Goal: Communication & Community: Answer question/provide support

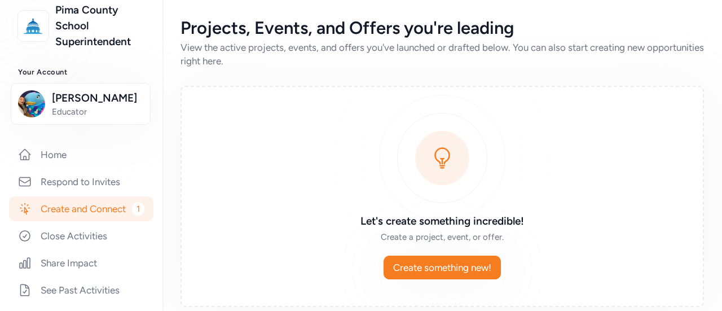
scroll to position [243, 0]
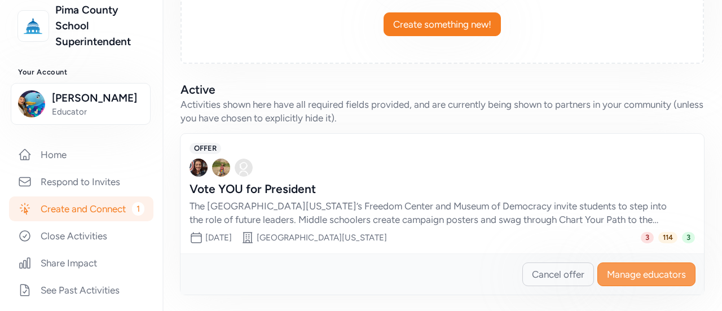
click at [627, 270] on span "Manage educators" at bounding box center [646, 274] width 79 height 14
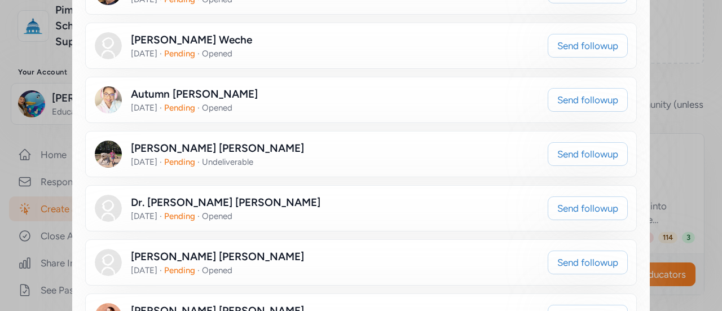
scroll to position [715, 0]
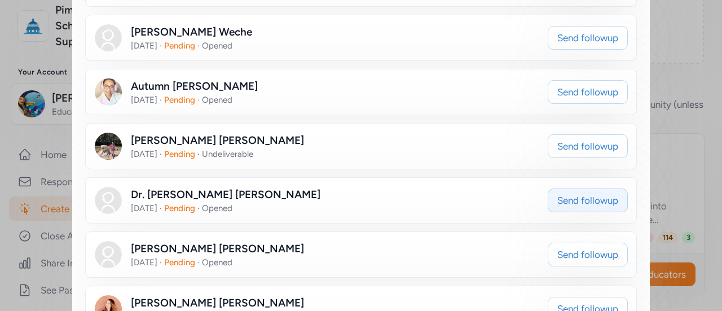
click at [582, 194] on span "Send followup" at bounding box center [587, 201] width 61 height 14
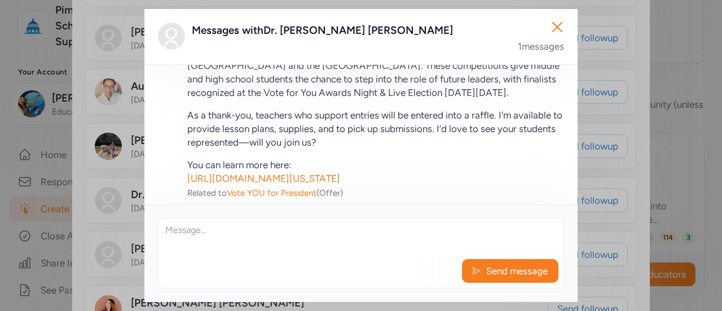
scroll to position [117, 0]
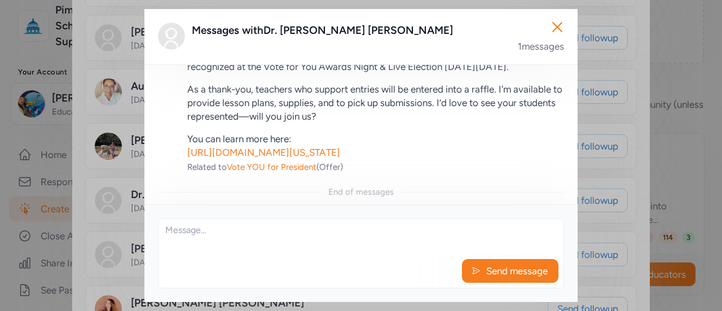
click at [285, 249] on textarea at bounding box center [361, 237] width 405 height 36
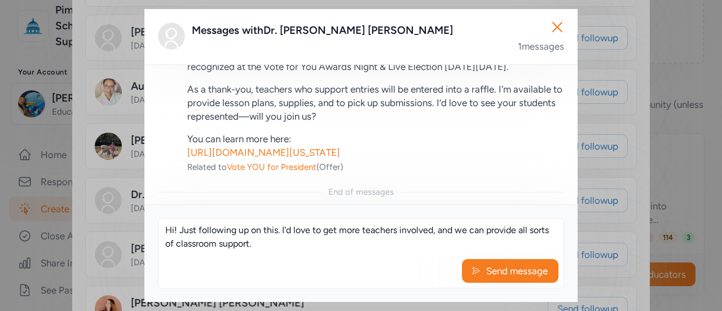
drag, startPoint x: 254, startPoint y: 239, endPoint x: 152, endPoint y: 228, distance: 102.1
click at [152, 228] on div "Hi! Just following up on this. I'd love to get more teachers involved, and we c…" at bounding box center [360, 253] width 433 height 98
type textarea "Hi! Just following up on this. I'd love to get more teachers involved, and we c…"
click at [490, 270] on span "Send message" at bounding box center [517, 271] width 64 height 14
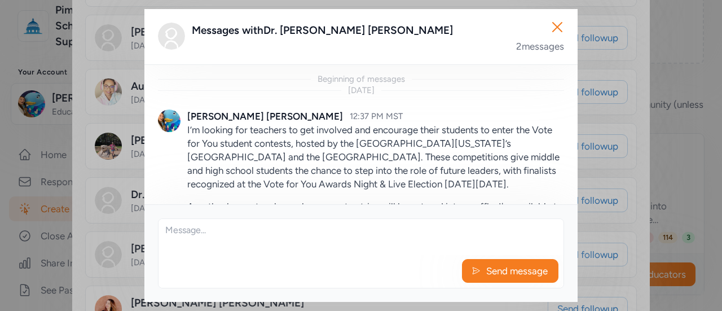
scroll to position [196, 0]
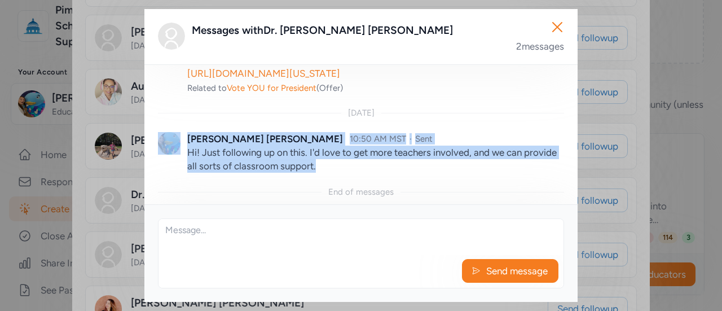
drag, startPoint x: 361, startPoint y: 169, endPoint x: 175, endPoint y: 153, distance: 186.9
click at [175, 153] on div "Mariah Clark 10:50 AM MST · Sent Hi! Just following up on this. I'd love to get…" at bounding box center [361, 152] width 406 height 68
click at [257, 160] on p "Hi! Just following up on this. I'd love to get more teachers involved, and we c…" at bounding box center [375, 159] width 377 height 27
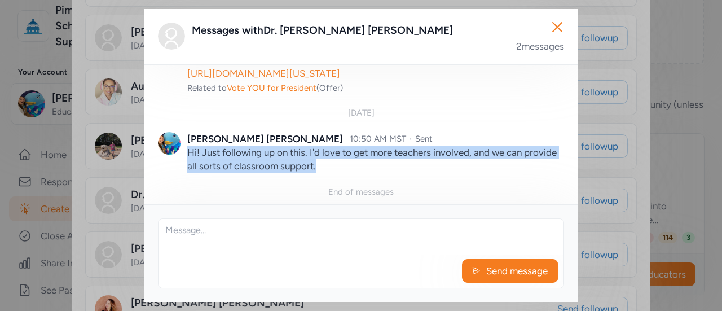
drag, startPoint x: 373, startPoint y: 166, endPoint x: 185, endPoint y: 152, distance: 189.0
click at [185, 152] on div "Mariah Clark 10:50 AM MST · Sent Hi! Just following up on this. I'd love to get…" at bounding box center [361, 152] width 406 height 68
copy p "Hi! Just following up on this. I'd love to get more teachers involved, and we c…"
click at [557, 24] on icon "button" at bounding box center [557, 27] width 18 height 18
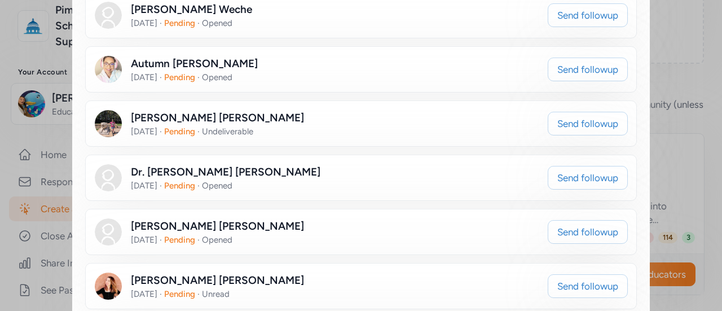
scroll to position [754, 0]
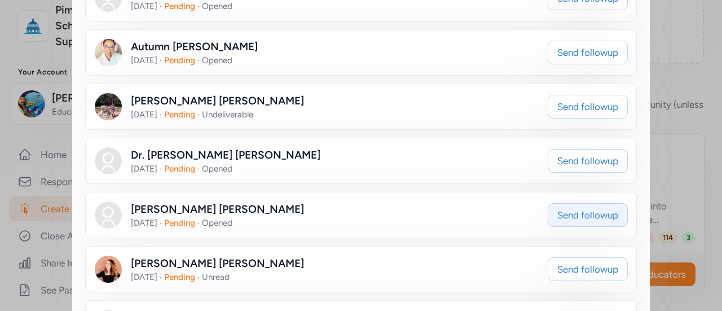
click at [560, 206] on button "Send followup" at bounding box center [588, 215] width 80 height 24
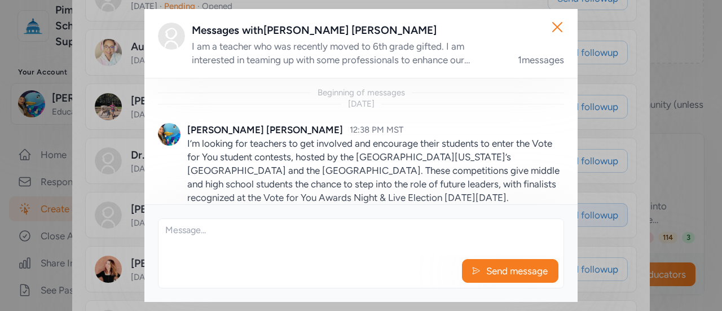
scroll to position [131, 0]
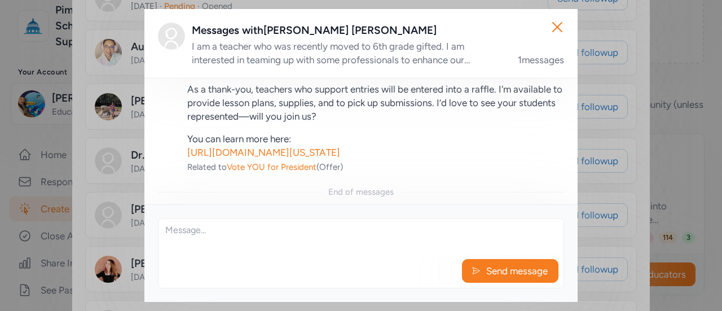
click at [256, 257] on div "Send message" at bounding box center [361, 253] width 406 height 70
click at [230, 236] on textarea at bounding box center [361, 237] width 405 height 36
paste textarea "Hi! Just following up on this. I'd love to get more teachers involved, and we c…"
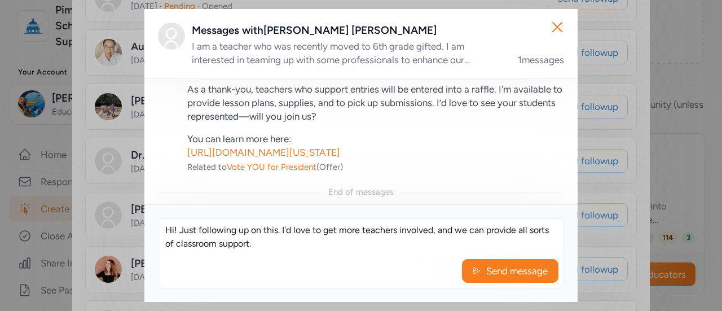
click at [230, 236] on textarea "Hi! Just following up on this. I'd love to get more teachers involved, and we c…" at bounding box center [361, 237] width 405 height 36
type textarea "Hi! Just following up on this. I'd love to get more teachers involved, and we c…"
click at [77, 118] on div "Close Messages with Julie Sharkey I am a teacher who was recently moved to 6th …" at bounding box center [361, 155] width 722 height 311
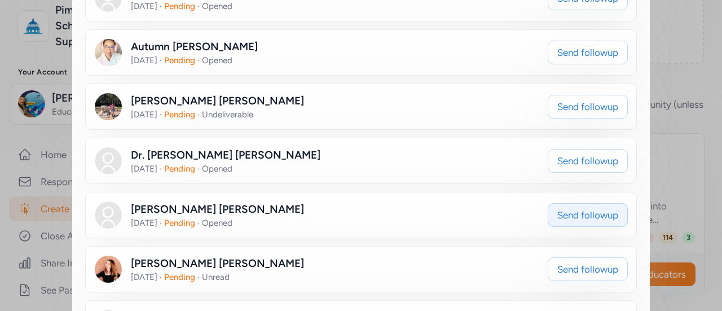
click at [577, 208] on span "Send followup" at bounding box center [587, 215] width 61 height 14
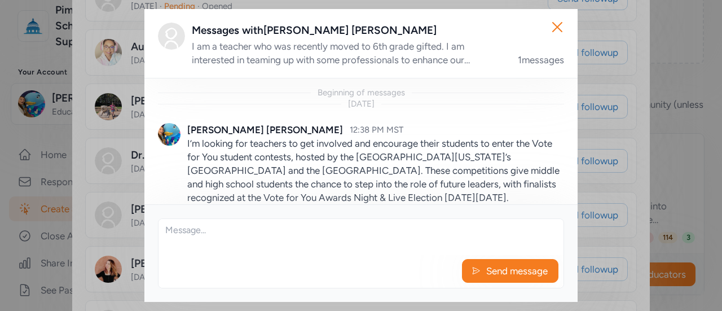
click at [218, 263] on div "Send message" at bounding box center [361, 274] width 405 height 28
click at [213, 245] on textarea at bounding box center [361, 237] width 405 height 36
paste textarea "I just wanted to follow up on this! I spent this week and last working with stu…"
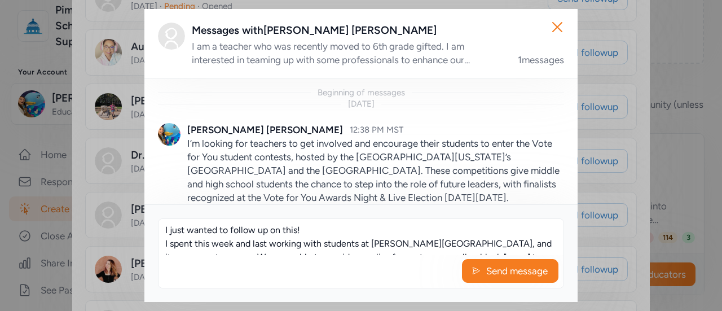
scroll to position [89, 0]
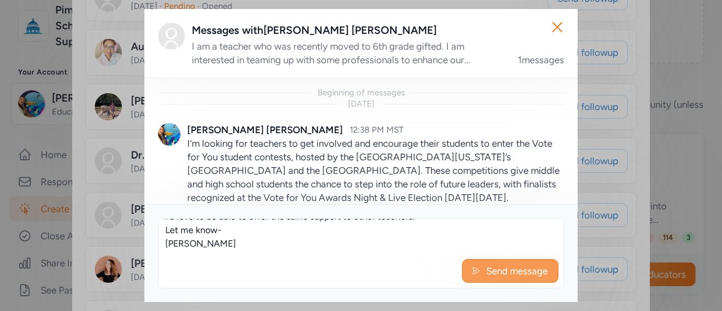
type textarea "I just wanted to follow up on this! I spent this week and last working with stu…"
click at [528, 269] on span "Send message" at bounding box center [517, 271] width 64 height 14
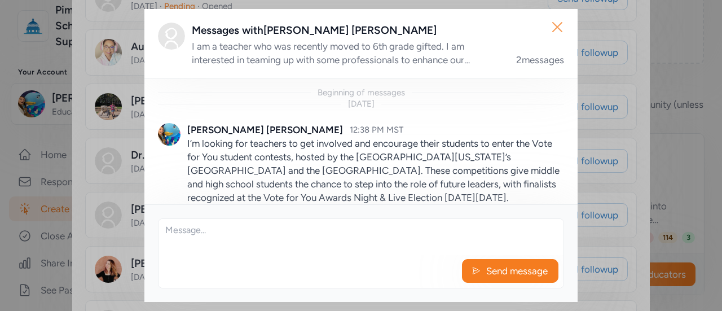
scroll to position [291, 0]
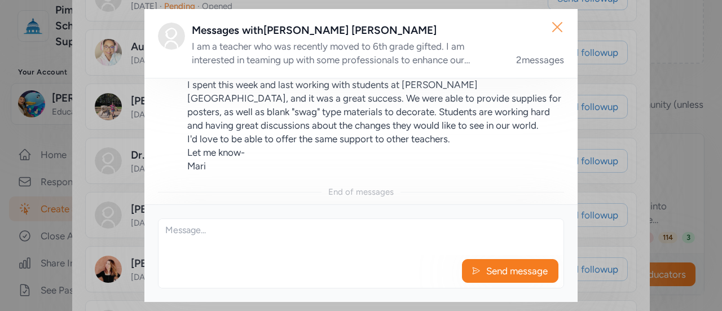
click at [568, 25] on button "Close" at bounding box center [557, 27] width 36 height 36
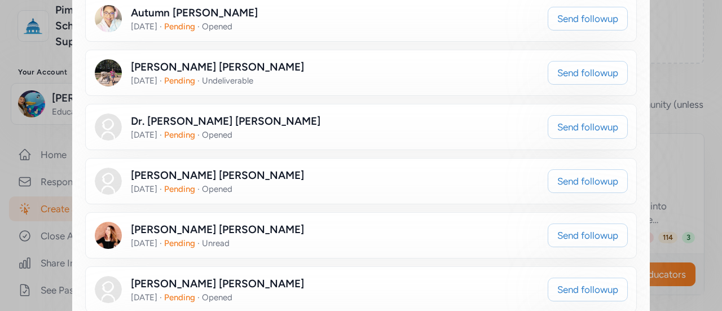
scroll to position [841, 0]
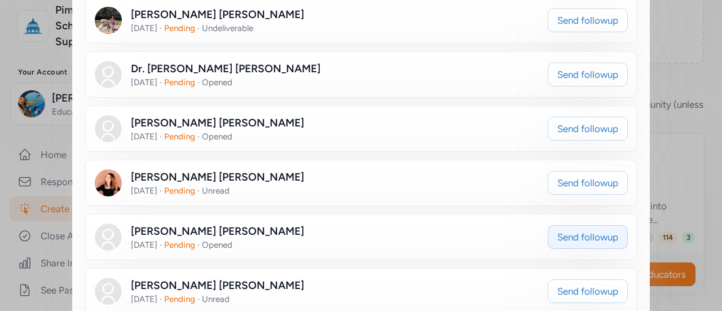
click at [572, 225] on button "Send followup" at bounding box center [588, 237] width 80 height 24
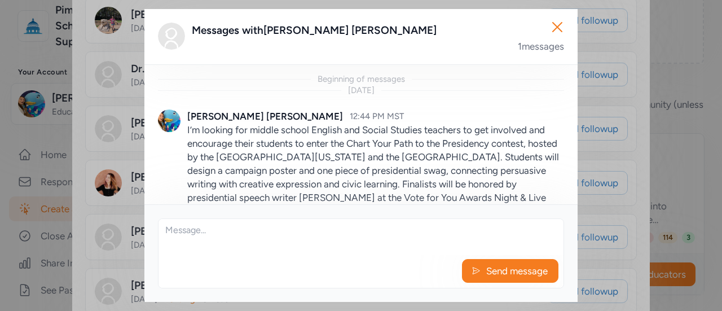
scroll to position [108, 0]
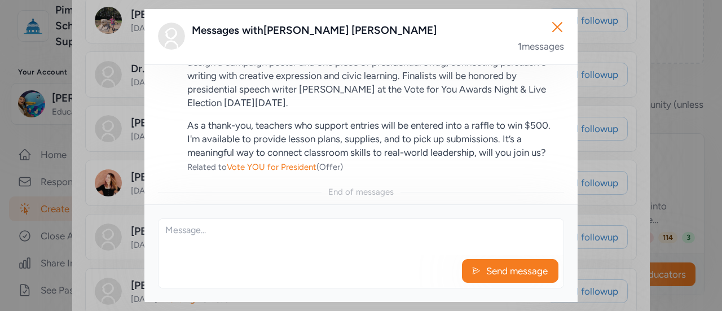
click at [308, 34] on div "Messages with Andrea Velazco" at bounding box center [378, 31] width 372 height 16
click at [236, 247] on textarea at bounding box center [361, 237] width 405 height 36
paste textarea "I just wanted to follow up on this! I spent this week and last working with stu…"
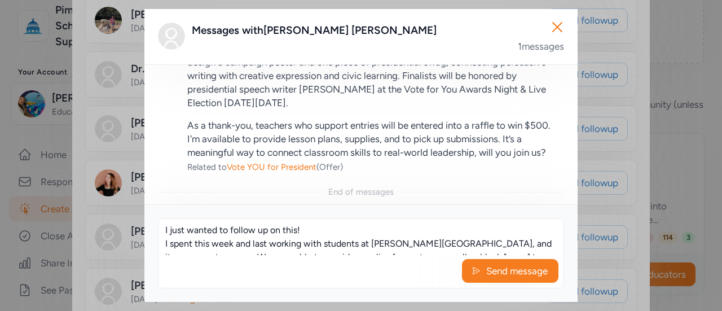
scroll to position [89, 0]
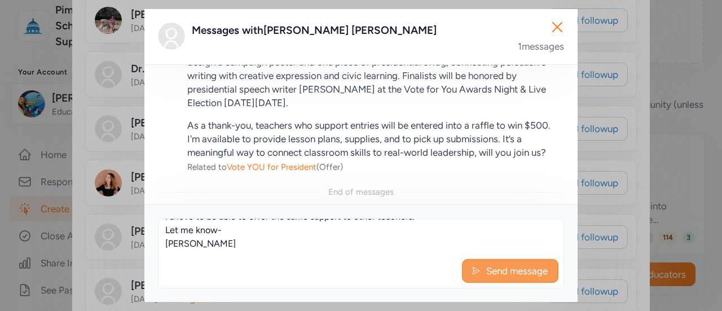
type textarea "I just wanted to follow up on this! I spent this week and last working with stu…"
click at [486, 264] on button "Send message" at bounding box center [510, 271] width 96 height 24
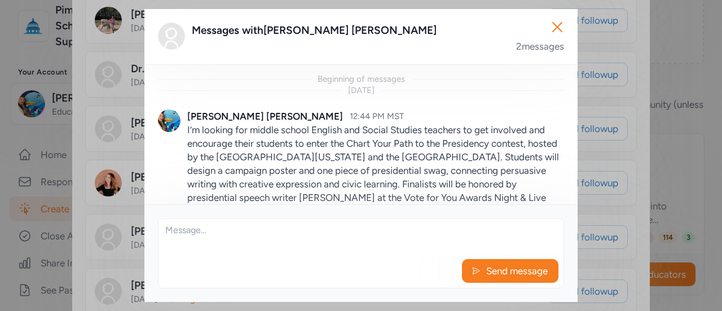
scroll to position [269, 0]
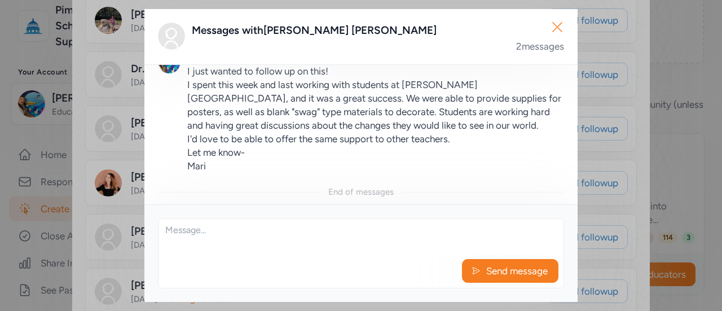
click at [552, 35] on icon "button" at bounding box center [557, 27] width 18 height 18
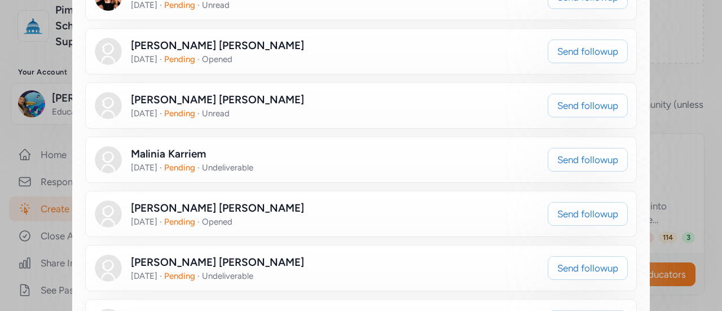
scroll to position [1058, 0]
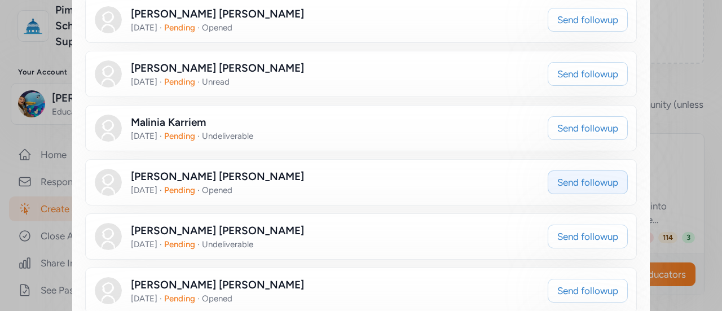
click at [563, 175] on span "Send followup" at bounding box center [587, 182] width 61 height 14
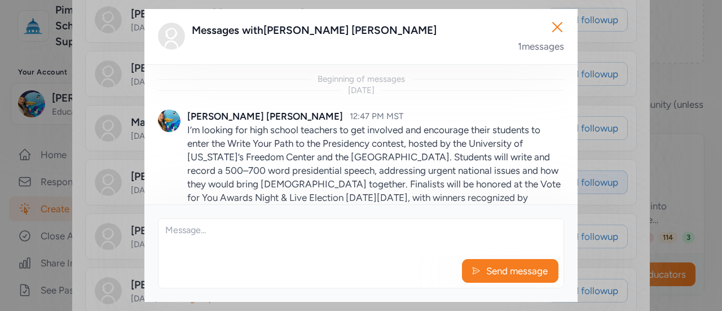
scroll to position [99, 0]
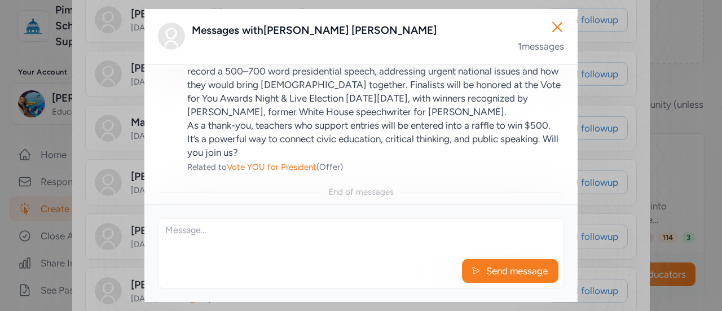
click at [318, 252] on textarea at bounding box center [361, 237] width 405 height 36
paste textarea "I just wanted to follow up on this! I spent this week and last working with stu…"
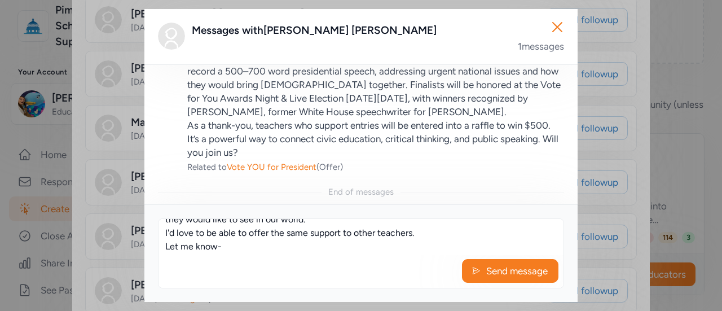
scroll to position [0, 0]
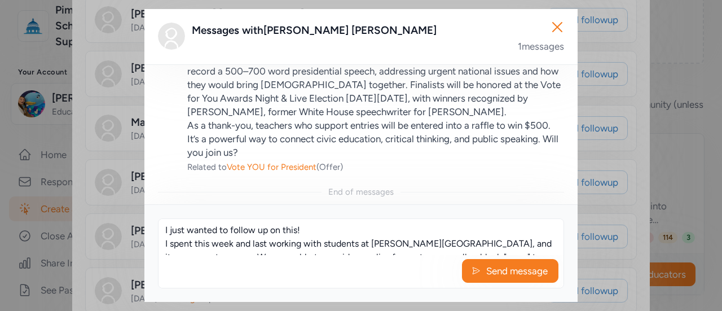
drag, startPoint x: 366, startPoint y: 239, endPoint x: 248, endPoint y: 216, distance: 119.7
click at [248, 216] on div "I just wanted to follow up on this! I spent this week and last working with stu…" at bounding box center [360, 253] width 433 height 98
paste textarea "I just wanted to follow up on this! I spent this week and last working with stu…"
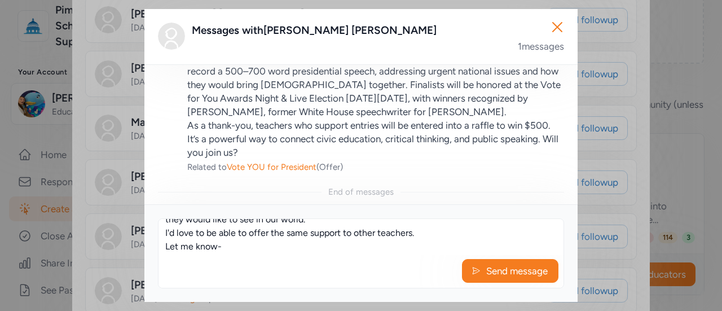
drag, startPoint x: 441, startPoint y: 238, endPoint x: 152, endPoint y: 223, distance: 289.8
click at [152, 223] on div "I just wanted to follow up on this! I spent this week and last working with stu…" at bounding box center [360, 253] width 433 height 98
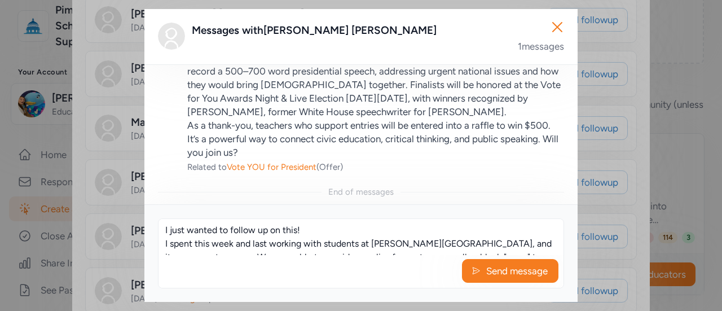
drag, startPoint x: 537, startPoint y: 240, endPoint x: 314, endPoint y: 245, distance: 223.5
click at [314, 245] on textarea "I just wanted to follow up on this! I spent this week and last working with stu…" at bounding box center [361, 237] width 405 height 36
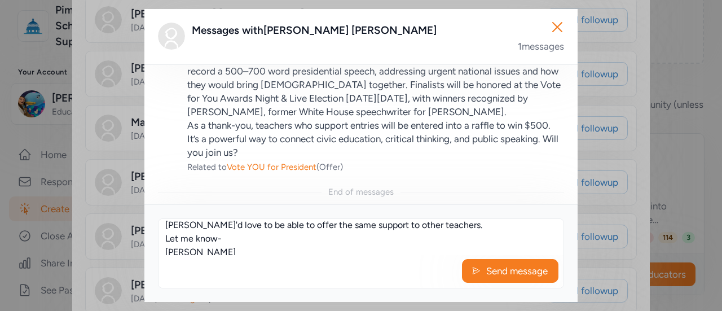
scroll to position [19, 0]
click at [213, 236] on textarea "I just wanted to follow up on this! Mari I'd love to be able to offer the same …" at bounding box center [361, 237] width 405 height 36
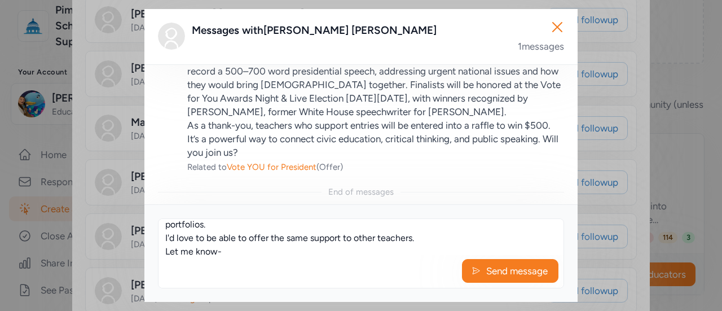
scroll to position [56, 0]
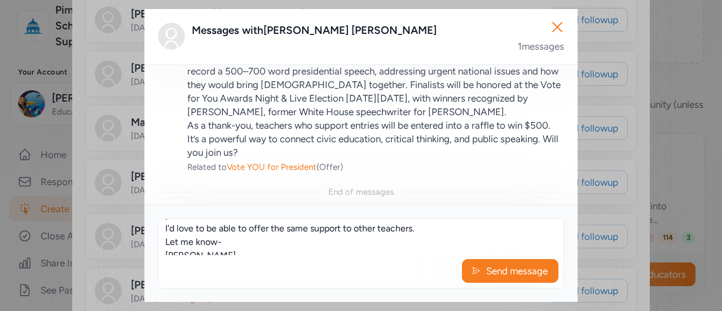
drag, startPoint x: 428, startPoint y: 246, endPoint x: 274, endPoint y: 243, distance: 154.1
click at [274, 243] on textarea "I just wanted to follow up on this! We are looking for more high school student…" at bounding box center [361, 237] width 405 height 36
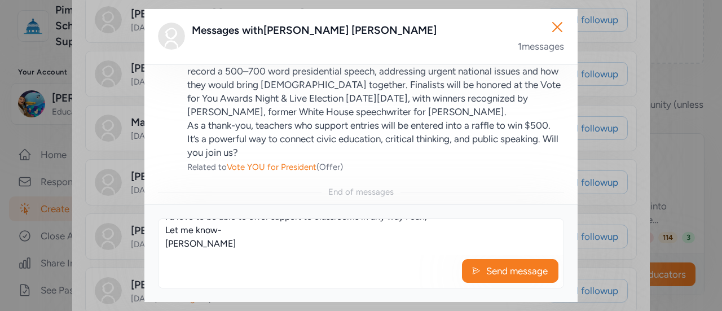
scroll to position [74, 0]
click at [238, 244] on textarea "I just wanted to follow up on this! We are looking for more high school student…" at bounding box center [361, 237] width 405 height 36
click at [211, 247] on textarea "I just wanted to follow up on this! We are looking for more high school student…" at bounding box center [361, 237] width 405 height 36
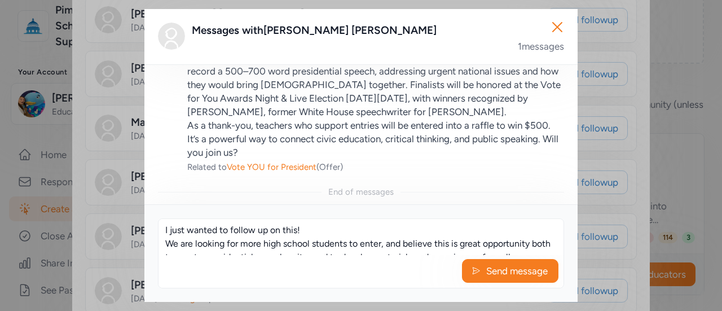
drag, startPoint x: 211, startPoint y: 247, endPoint x: 152, endPoint y: 199, distance: 76.2
click at [152, 199] on div "Messages with Thomas Koenig 1 messages Beginning of messages Sep 3, 2025 Mariah…" at bounding box center [360, 155] width 433 height 293
type textarea "I just wanted to follow up on this! We are looking for more high school student…"
click at [152, 199] on div "Beginning of messages Sep 3, 2025 Mariah Clark 12:47 PM MST I’m looking for hig…" at bounding box center [360, 134] width 433 height 140
click at [510, 267] on span "Send message" at bounding box center [517, 271] width 64 height 14
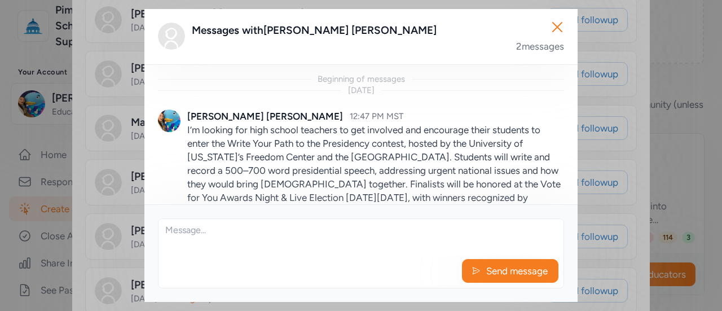
scroll to position [246, 0]
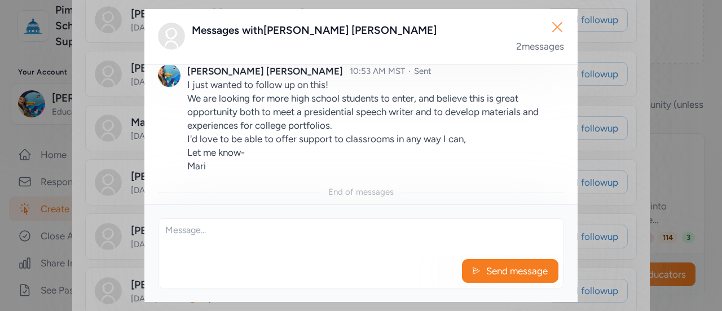
click at [556, 26] on icon "button" at bounding box center [557, 27] width 9 height 9
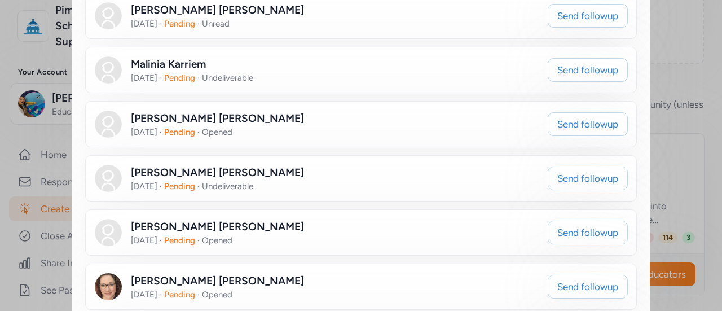
scroll to position [1117, 0]
click at [595, 225] on span "Send followup" at bounding box center [587, 232] width 61 height 14
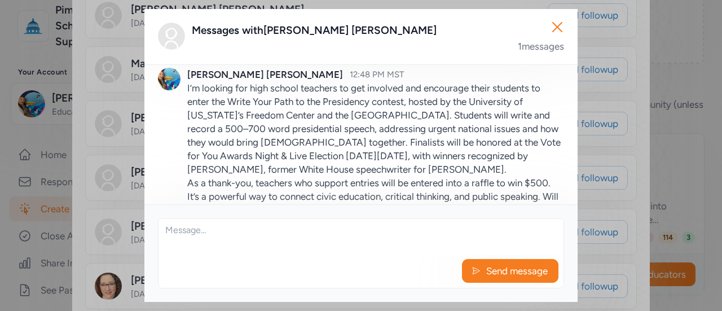
scroll to position [39, 0]
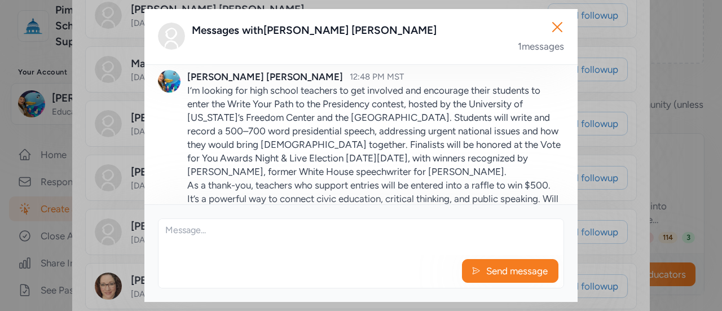
click at [238, 240] on textarea at bounding box center [361, 237] width 405 height 36
paste textarea "I just wanted to follow up on this! We are looking for more high school student…"
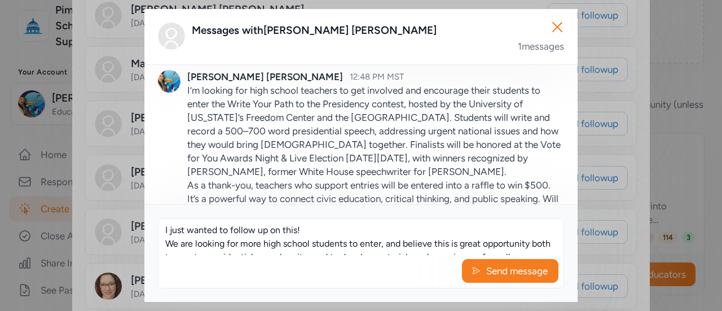
scroll to position [75, 0]
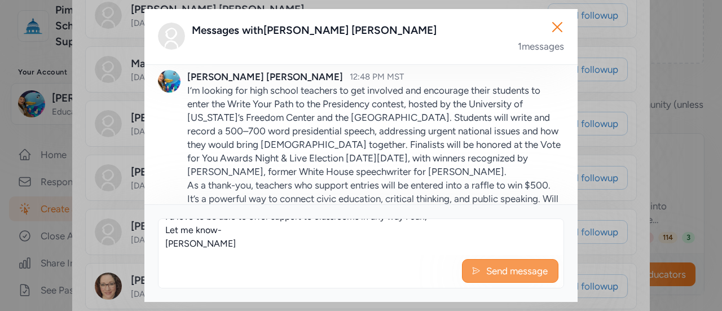
type textarea "I just wanted to follow up on this! We are looking for more high school student…"
click at [542, 275] on span "Send message" at bounding box center [517, 271] width 64 height 14
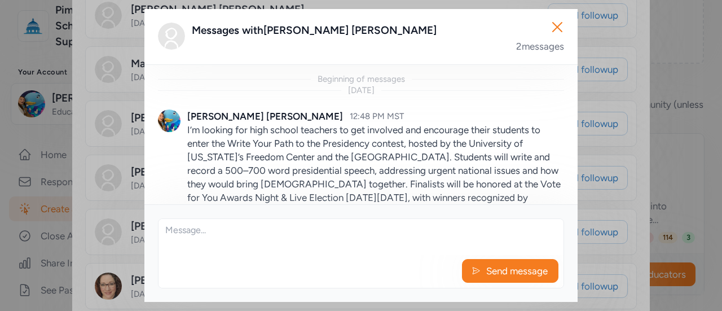
scroll to position [246, 0]
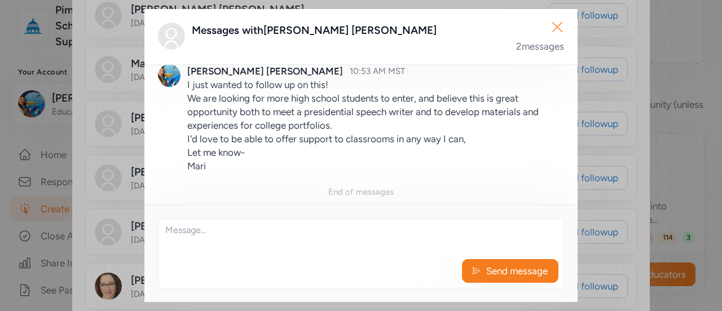
click at [556, 30] on icon "button" at bounding box center [557, 27] width 18 height 18
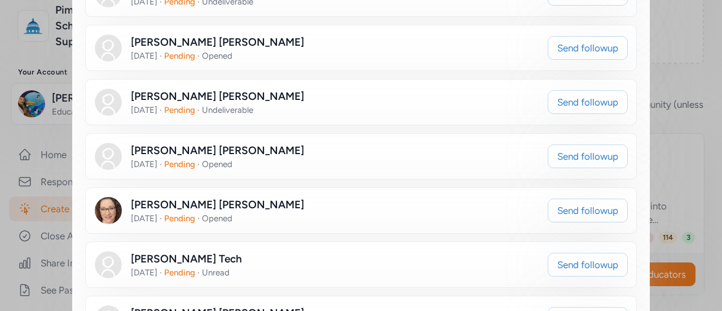
scroll to position [1194, 0]
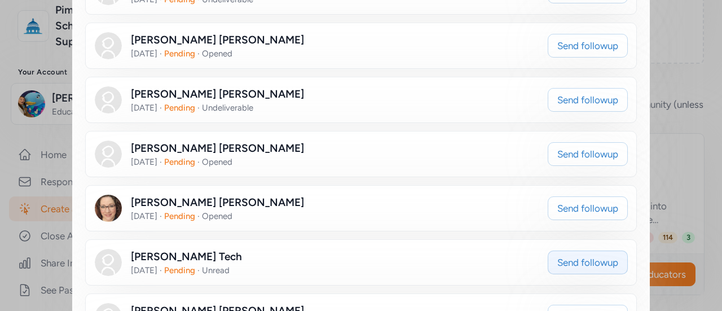
click at [583, 256] on span "Send followup" at bounding box center [587, 263] width 61 height 14
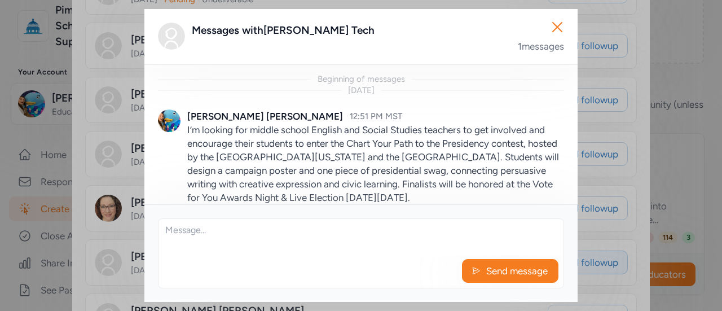
scroll to position [72, 0]
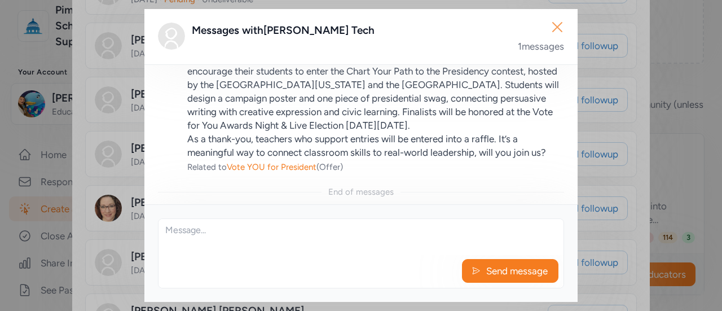
click at [556, 30] on icon "button" at bounding box center [557, 27] width 18 height 18
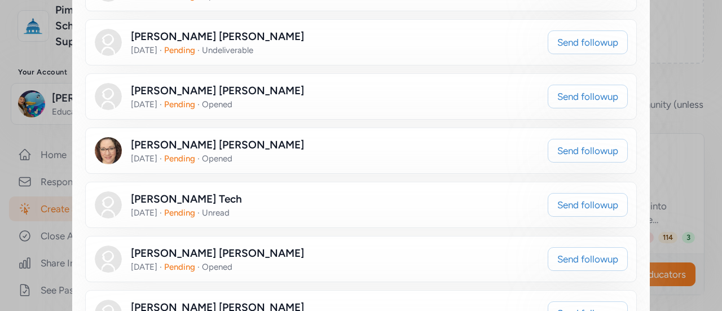
scroll to position [1253, 0]
click at [565, 252] on span "Send followup" at bounding box center [587, 259] width 61 height 14
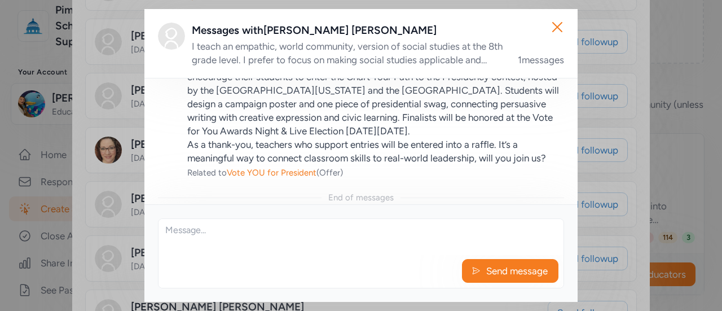
scroll to position [85, 0]
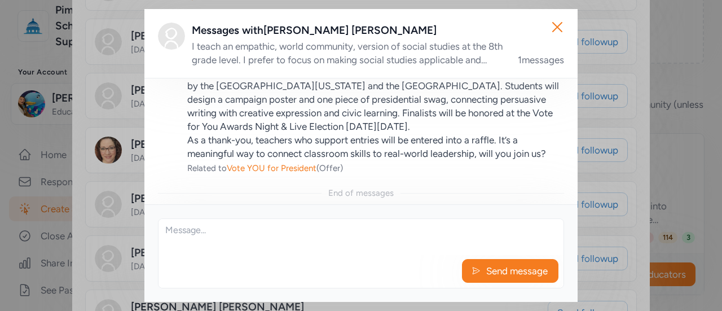
click at [330, 256] on div "Send message" at bounding box center [361, 253] width 406 height 70
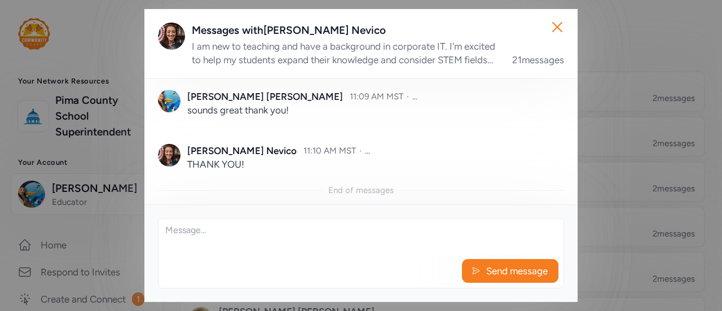
scroll to position [1476, 0]
click at [556, 24] on icon "button" at bounding box center [557, 27] width 18 height 18
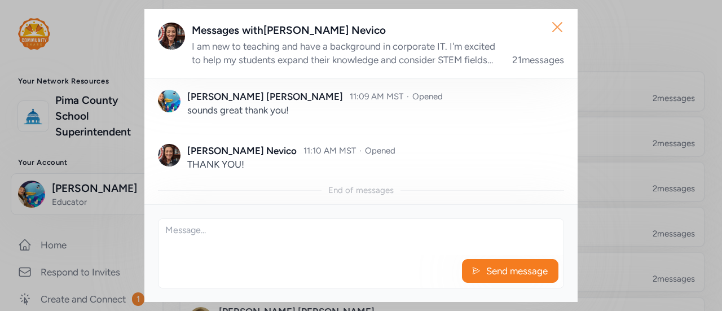
click at [560, 30] on icon "button" at bounding box center [557, 27] width 9 height 9
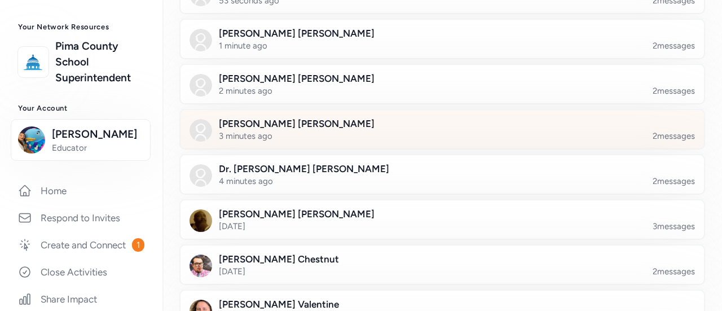
scroll to position [137, 0]
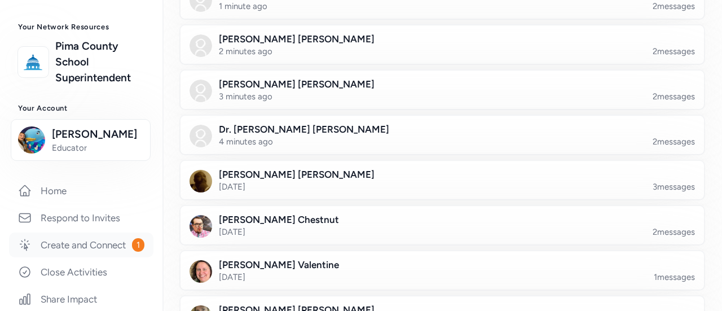
click at [71, 248] on link "Create and Connect 1" at bounding box center [81, 244] width 144 height 25
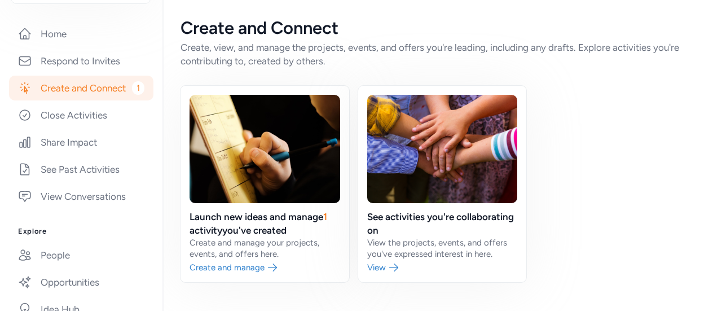
scroll to position [212, 0]
click at [87, 86] on link "Create and Connect 1" at bounding box center [81, 87] width 144 height 25
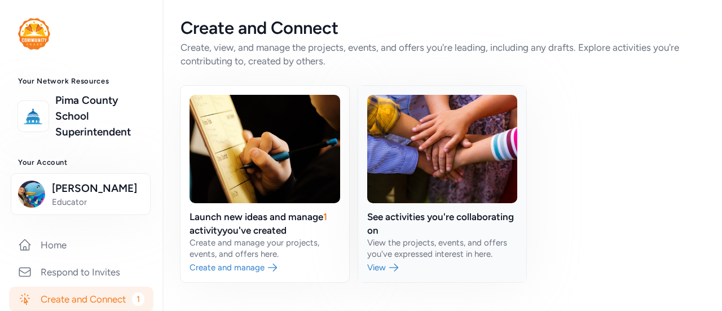
click at [405, 133] on link at bounding box center [442, 184] width 169 height 196
click at [305, 144] on link at bounding box center [265, 184] width 169 height 196
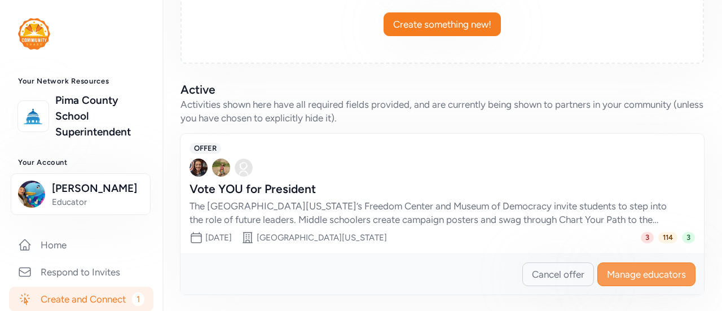
scroll to position [241, 0]
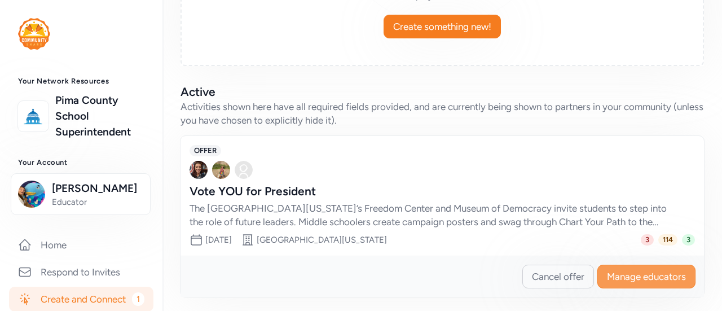
click at [607, 279] on span "Manage educators" at bounding box center [646, 277] width 79 height 14
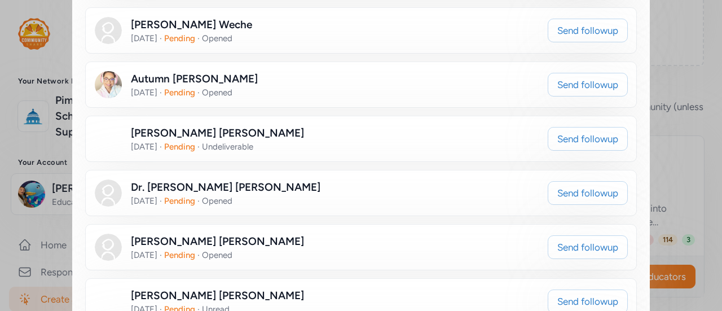
scroll to position [727, 0]
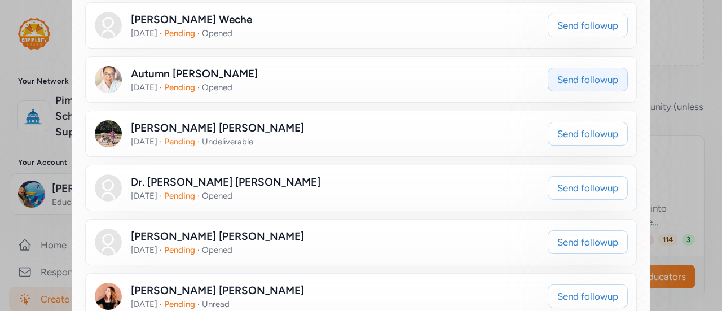
click at [568, 73] on span "Send followup" at bounding box center [587, 80] width 61 height 14
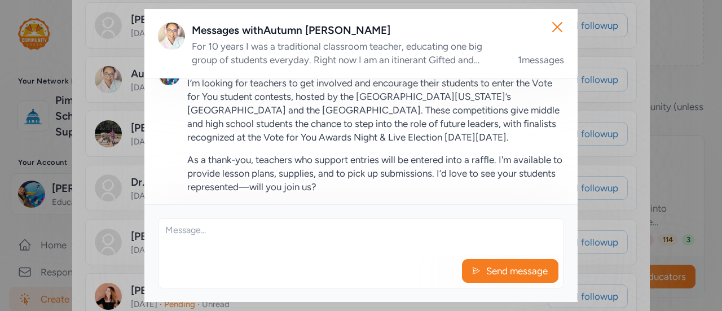
scroll to position [94, 0]
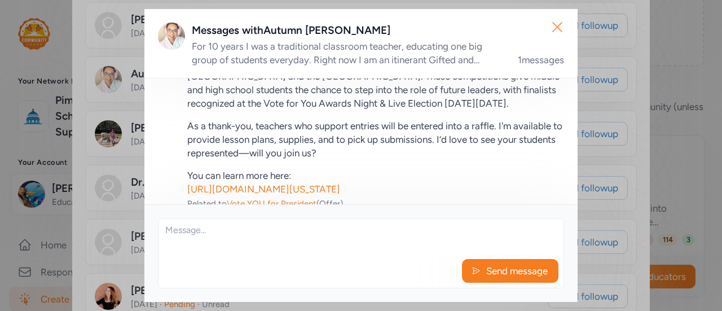
click at [565, 29] on icon "button" at bounding box center [557, 27] width 18 height 18
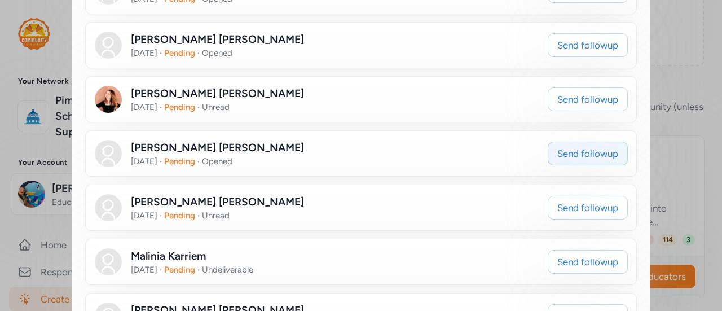
scroll to position [965, 0]
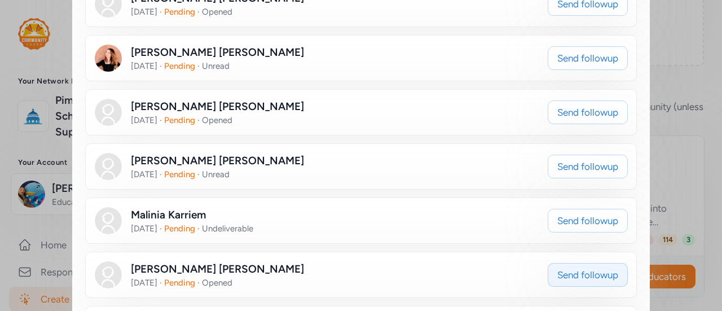
click at [590, 268] on span "Send followup" at bounding box center [587, 275] width 61 height 14
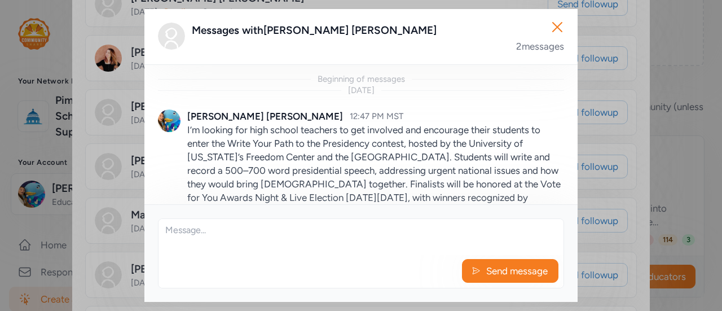
scroll to position [246, 0]
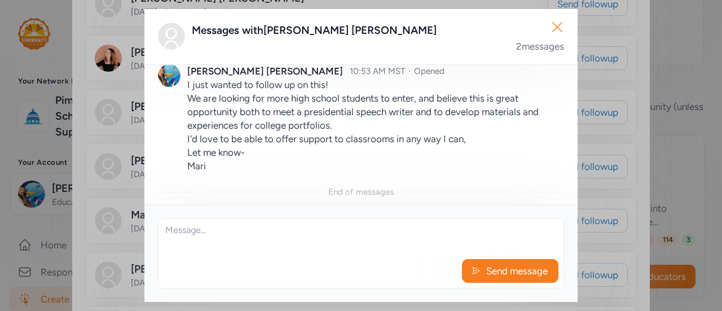
click at [555, 23] on icon "button" at bounding box center [557, 27] width 18 height 18
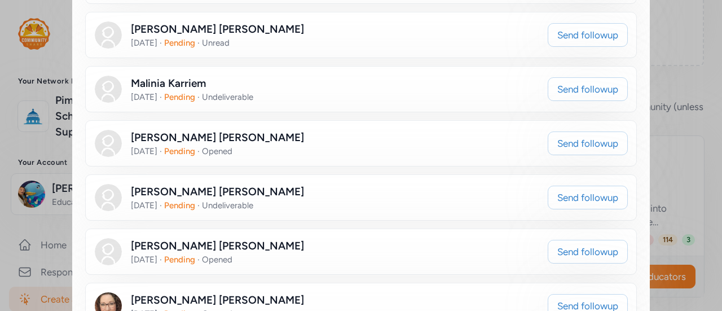
scroll to position [1097, 0]
click at [605, 244] on span "Send followup" at bounding box center [587, 251] width 61 height 14
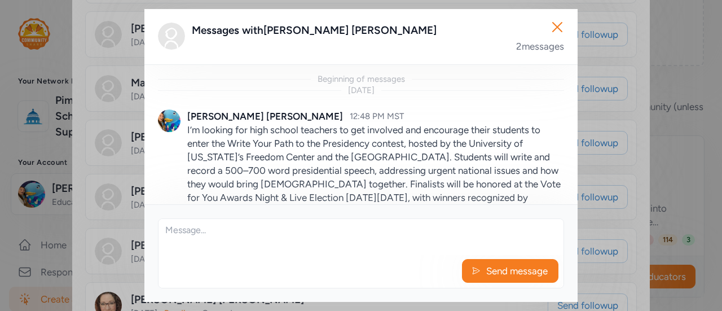
scroll to position [246, 0]
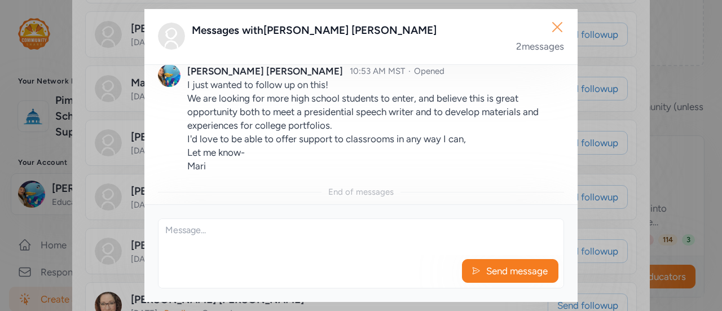
click at [554, 26] on icon "button" at bounding box center [557, 27] width 18 height 18
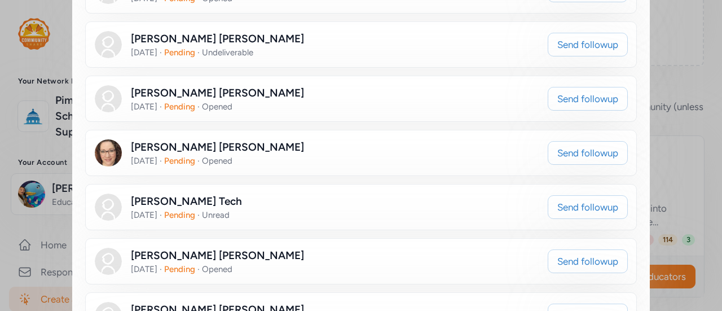
scroll to position [1250, 0]
click at [580, 254] on span "Send followup" at bounding box center [587, 261] width 61 height 14
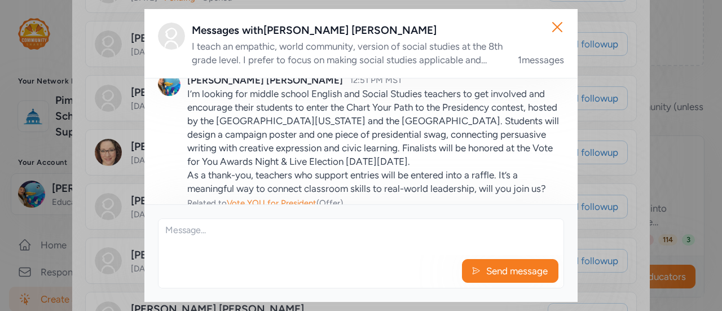
scroll to position [78, 0]
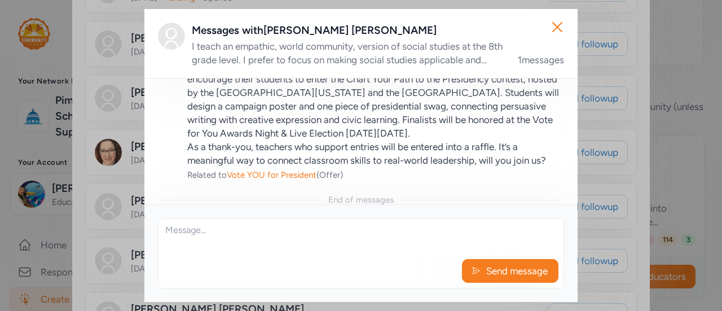
click at [287, 241] on textarea at bounding box center [361, 237] width 405 height 36
paste textarea "I just wanted to follow up on this! I spent this week and last working with stu…"
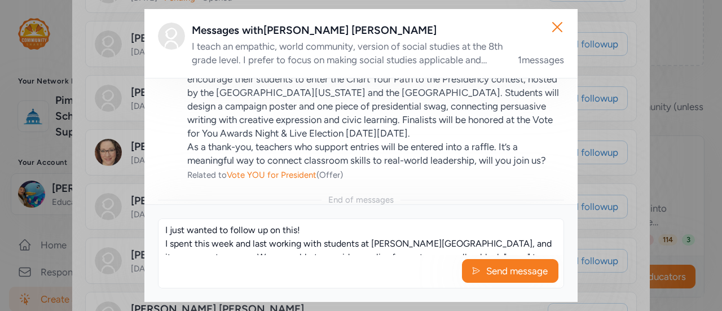
scroll to position [89, 0]
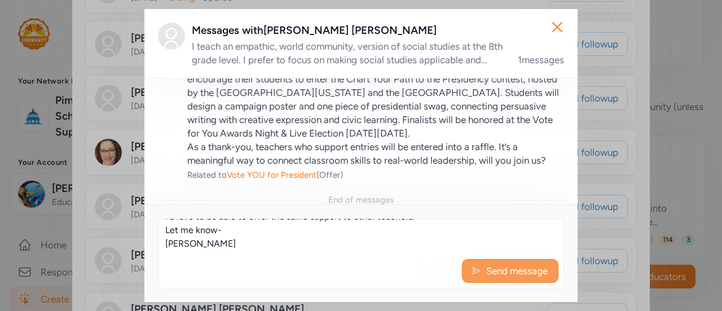
type textarea "I just wanted to follow up on this! I spent this week and last working with stu…"
click at [499, 279] on button "Send message" at bounding box center [510, 271] width 96 height 24
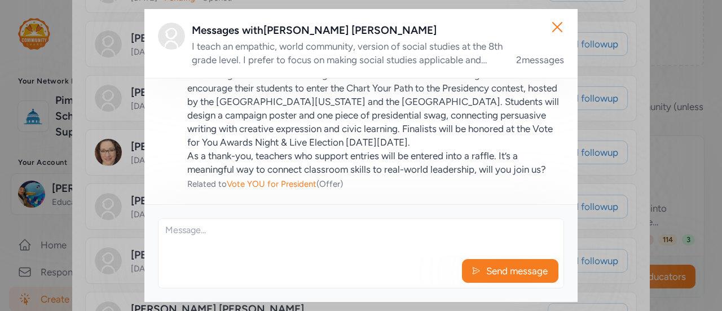
scroll to position [246, 0]
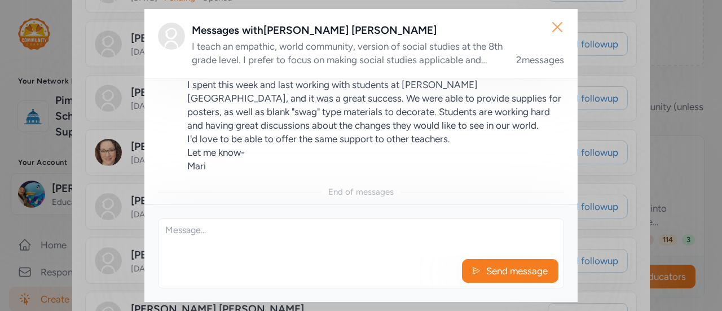
click at [556, 21] on icon "button" at bounding box center [557, 27] width 18 height 18
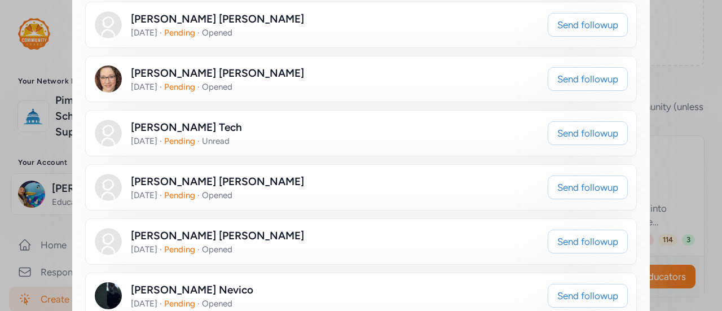
scroll to position [1324, 0]
click at [588, 234] on span "Send followup" at bounding box center [587, 241] width 61 height 14
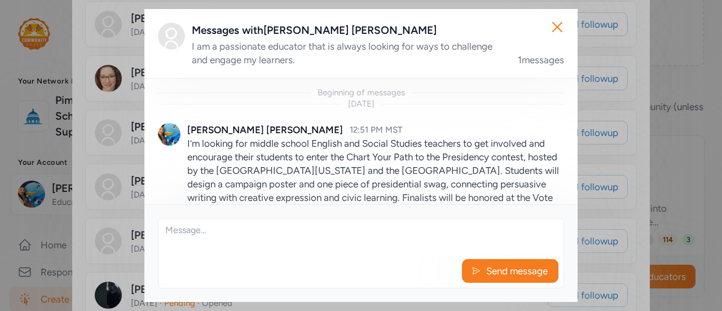
scroll to position [86, 0]
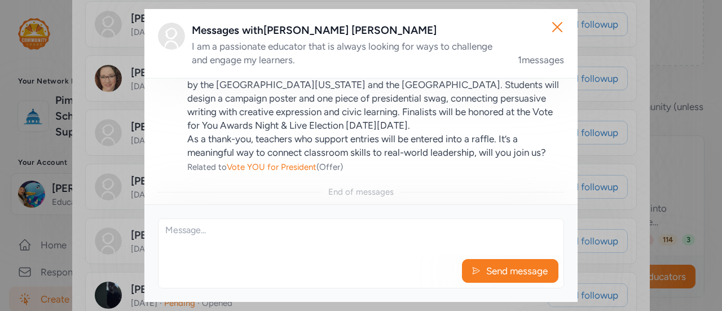
click at [231, 256] on div "Send message" at bounding box center [361, 253] width 406 height 70
click at [216, 243] on textarea at bounding box center [361, 237] width 405 height 36
paste textarea "I just wanted to follow up on this! I spent this week and last working with stu…"
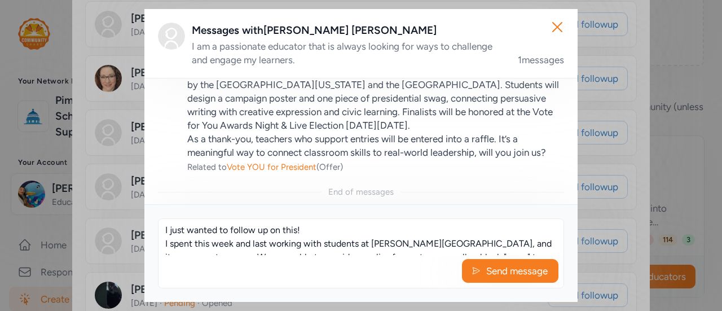
scroll to position [89, 0]
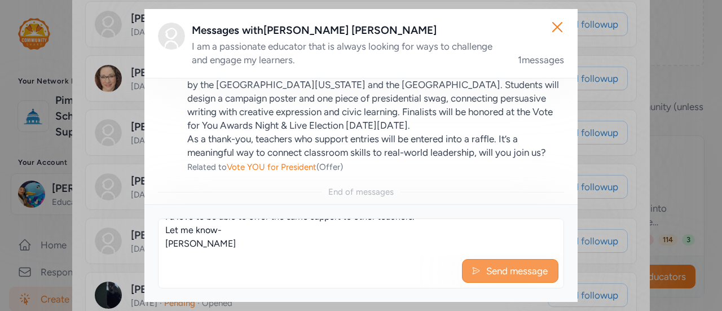
type textarea "I just wanted to follow up on this! I spent this week and last working with stu…"
click at [513, 278] on button "Send message" at bounding box center [510, 271] width 96 height 24
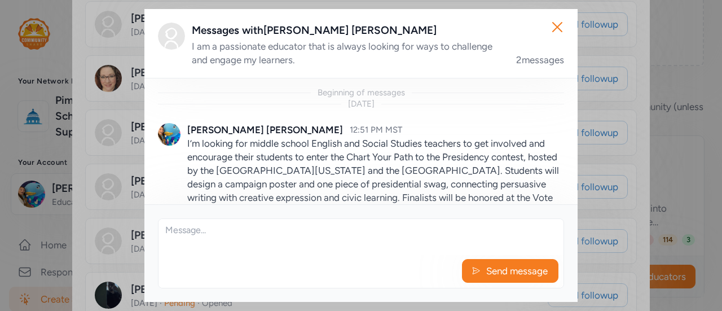
scroll to position [246, 0]
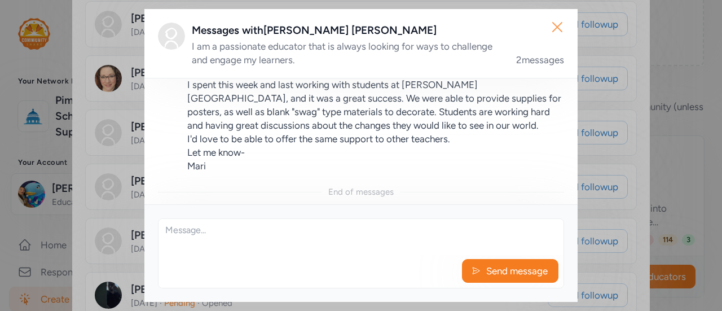
click at [556, 33] on icon "button" at bounding box center [557, 27] width 18 height 18
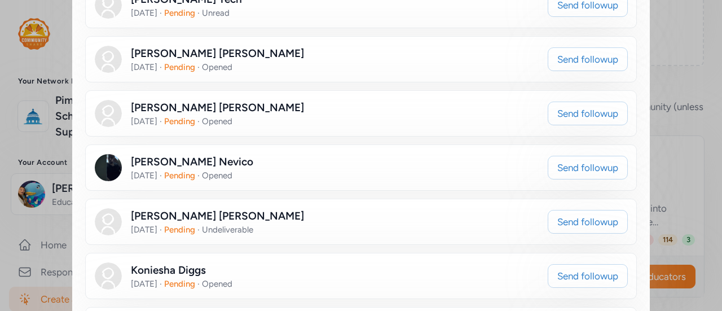
scroll to position [1452, 0]
click at [565, 269] on span "Send followup" at bounding box center [587, 276] width 61 height 14
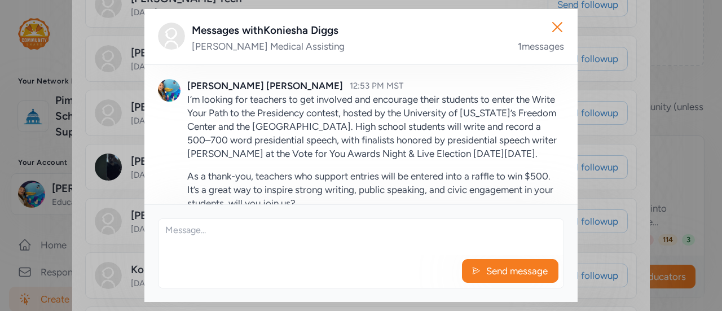
scroll to position [29, 0]
click at [203, 243] on textarea at bounding box center [361, 237] width 405 height 36
paste textarea "I just wanted to follow up on this! We are looking for more high school student…"
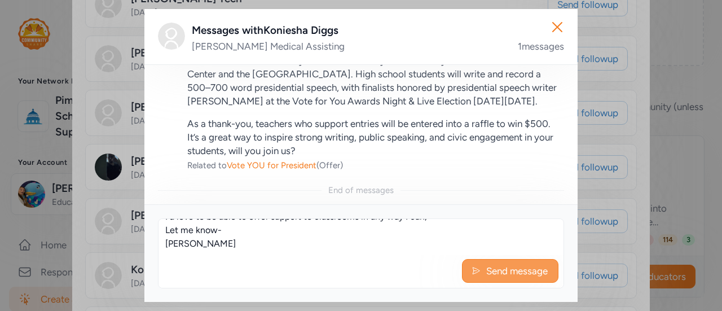
type textarea "I just wanted to follow up on this! We are looking for more high school student…"
click at [497, 268] on span "Send message" at bounding box center [517, 271] width 64 height 14
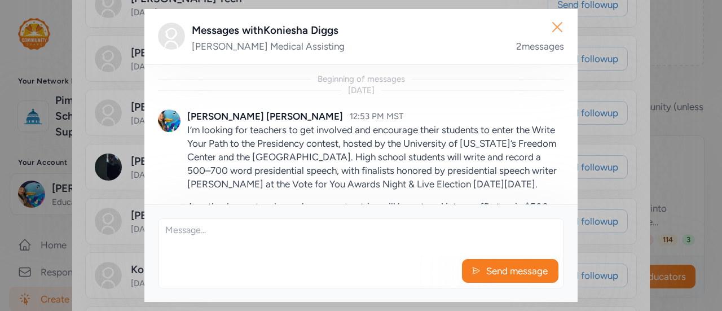
scroll to position [241, 0]
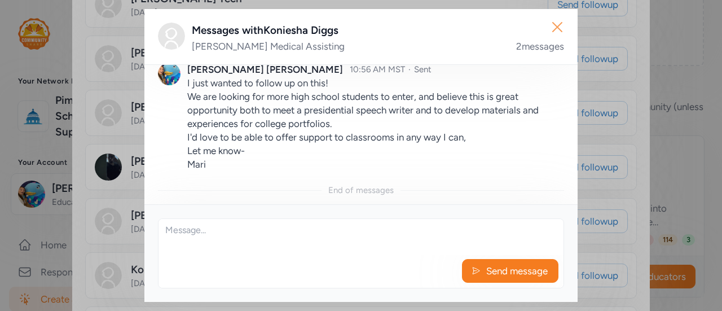
click at [560, 23] on icon "button" at bounding box center [557, 27] width 9 height 9
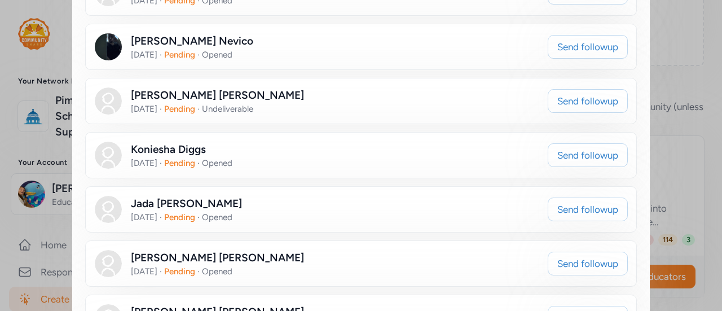
scroll to position [1582, 0]
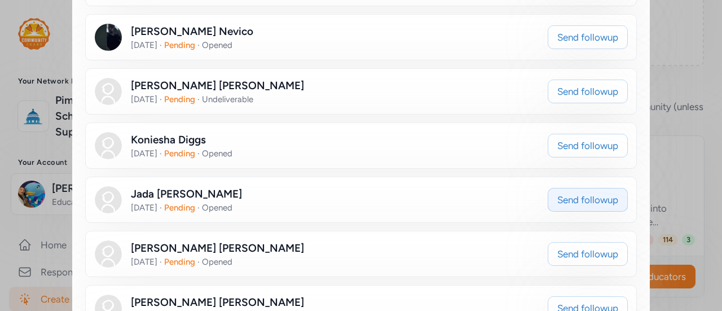
click at [583, 193] on span "Send followup" at bounding box center [587, 200] width 61 height 14
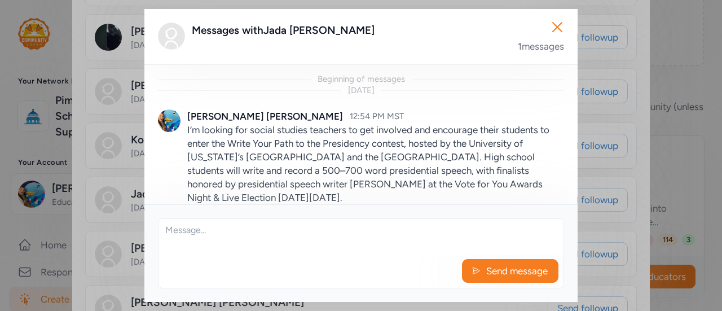
scroll to position [32, 0]
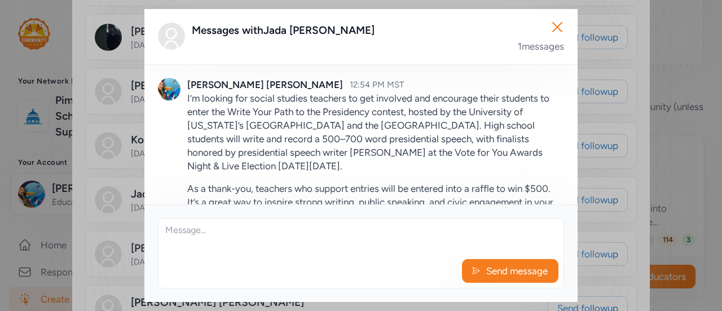
click at [251, 276] on div "Send message" at bounding box center [361, 274] width 405 height 28
click at [229, 253] on textarea at bounding box center [361, 237] width 405 height 36
paste textarea "I just wanted to follow up on this! We are looking for more high school student…"
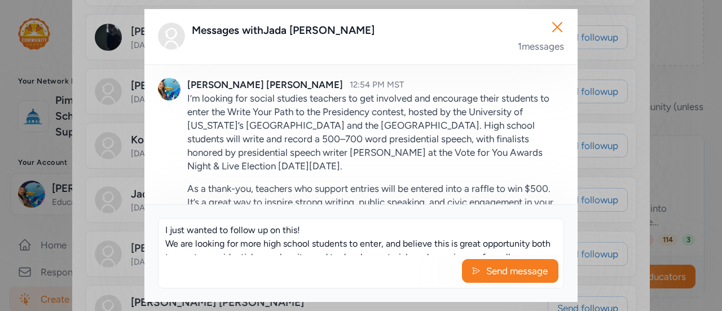
scroll to position [75, 0]
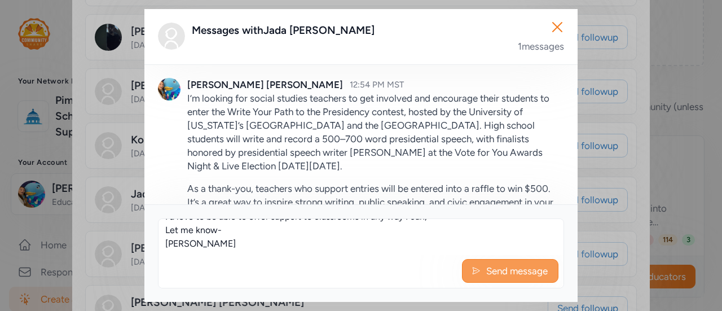
type textarea "I just wanted to follow up on this! We are looking for more high school student…"
click at [487, 271] on span "Send message" at bounding box center [517, 271] width 64 height 14
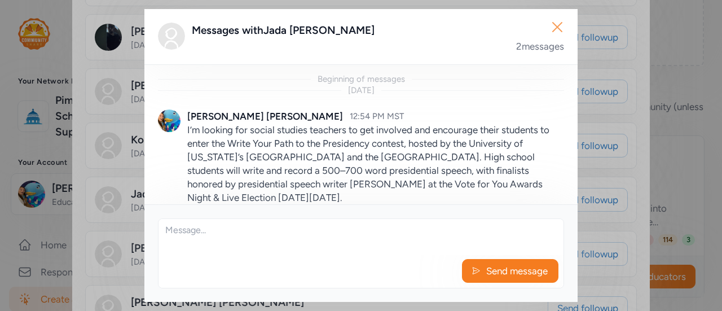
scroll to position [241, 0]
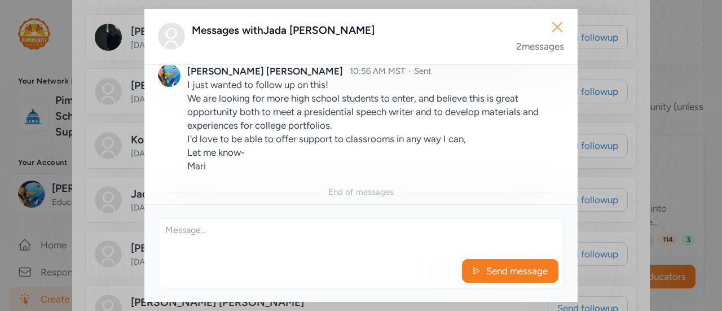
click at [561, 30] on icon "button" at bounding box center [557, 27] width 9 height 9
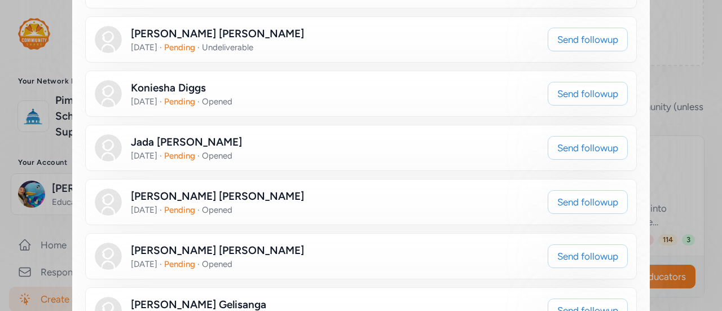
scroll to position [1635, 0]
click at [596, 195] on span "Send followup" at bounding box center [587, 202] width 61 height 14
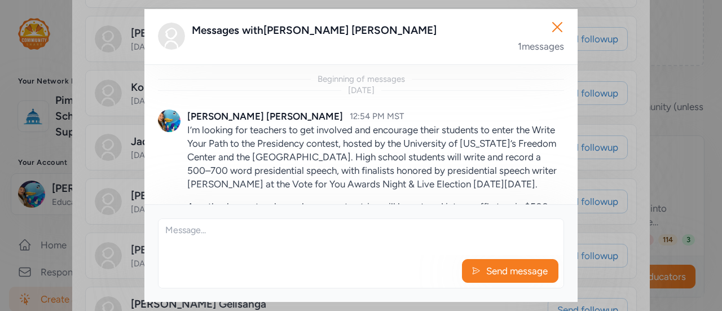
scroll to position [10, 0]
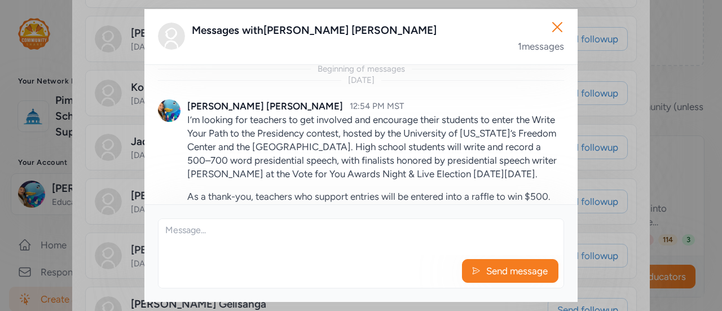
click at [250, 239] on textarea at bounding box center [361, 237] width 405 height 36
paste textarea "I just wanted to follow up on this! We are looking for more high school student…"
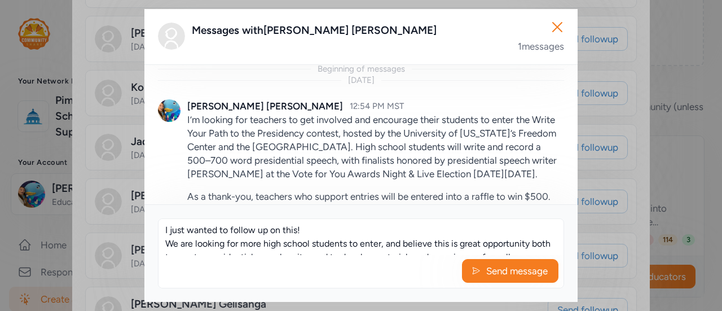
scroll to position [75, 0]
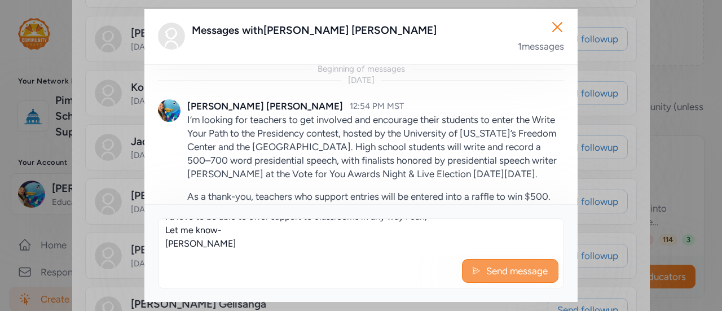
type textarea "I just wanted to follow up on this! We are looking for more high school student…"
click at [493, 273] on span "Send message" at bounding box center [517, 271] width 64 height 14
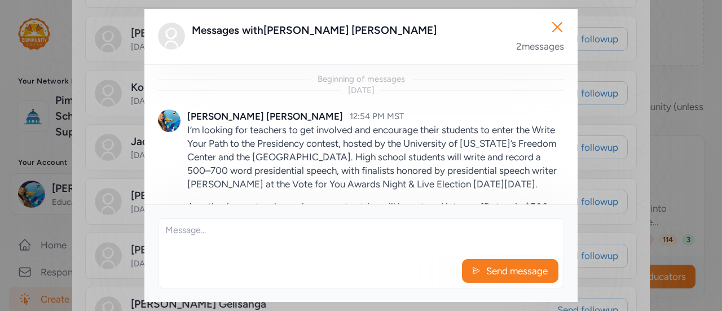
scroll to position [241, 0]
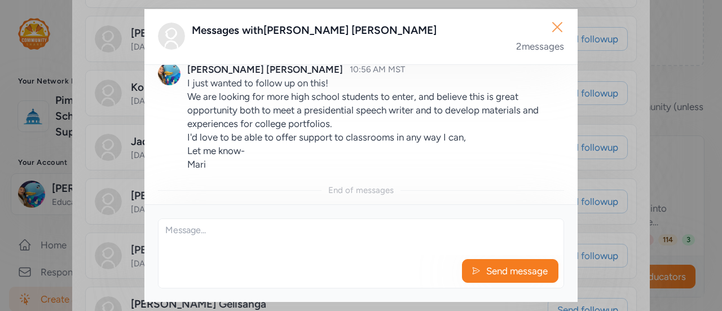
click at [564, 28] on icon "button" at bounding box center [557, 27] width 18 height 18
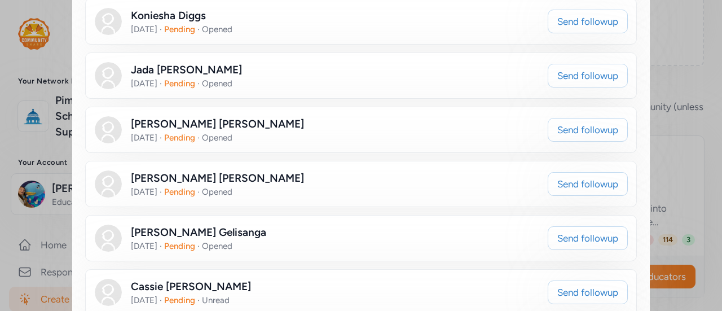
scroll to position [1714, 0]
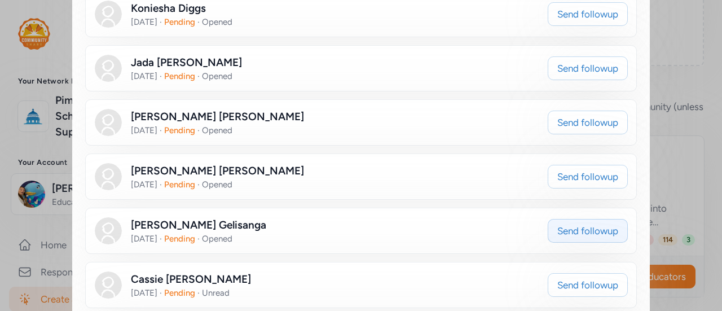
click at [607, 224] on span "Send followup" at bounding box center [587, 231] width 61 height 14
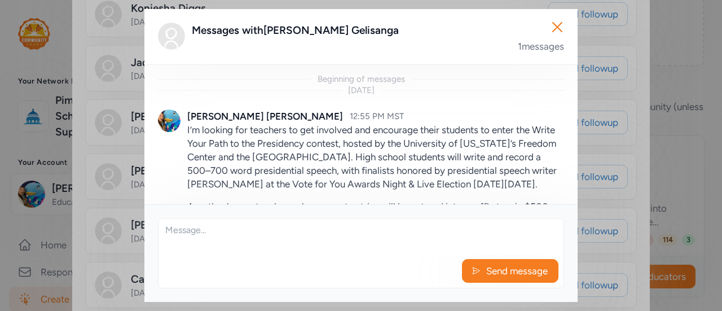
scroll to position [95, 0]
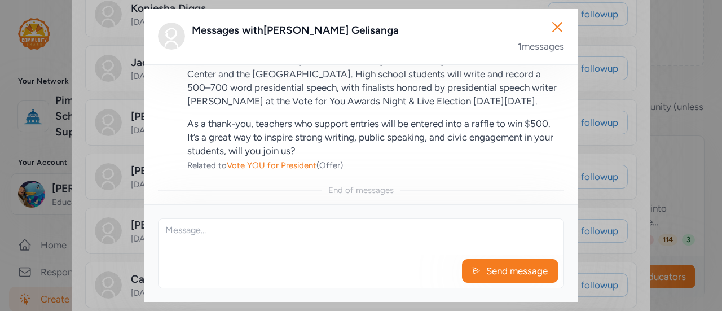
click at [258, 244] on textarea at bounding box center [361, 237] width 405 height 36
paste textarea "I just wanted to follow up on this! We are looking for more high school student…"
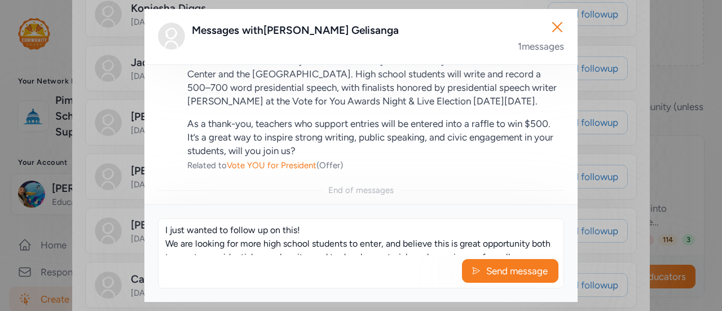
scroll to position [75, 0]
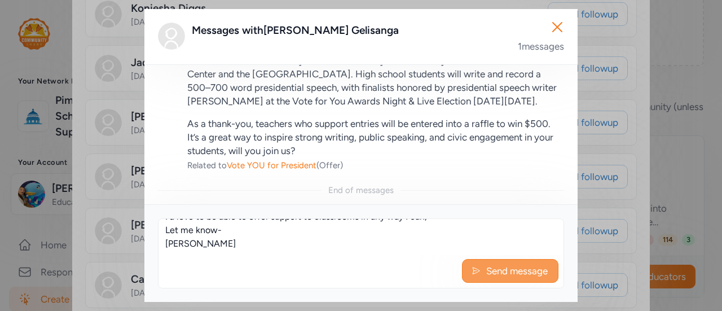
type textarea "I just wanted to follow up on this! We are looking for more high school student…"
click at [510, 277] on span "Send message" at bounding box center [517, 271] width 64 height 14
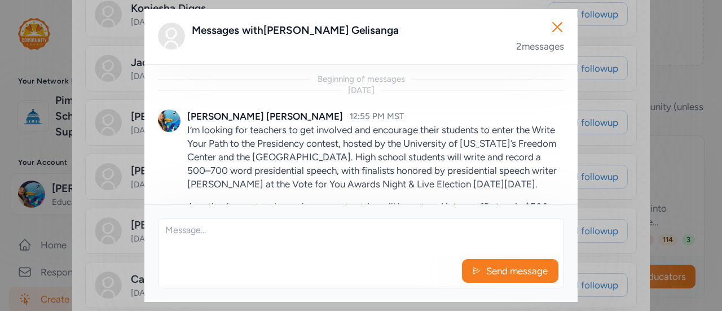
scroll to position [241, 0]
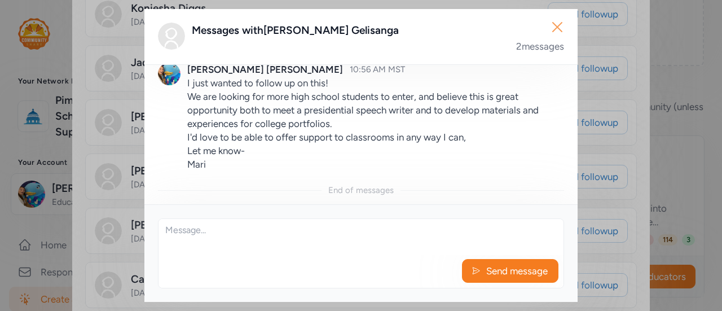
click at [561, 27] on icon "button" at bounding box center [557, 27] width 18 height 18
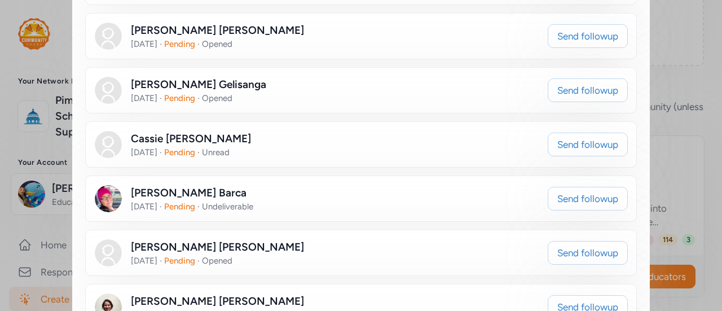
scroll to position [1858, 0]
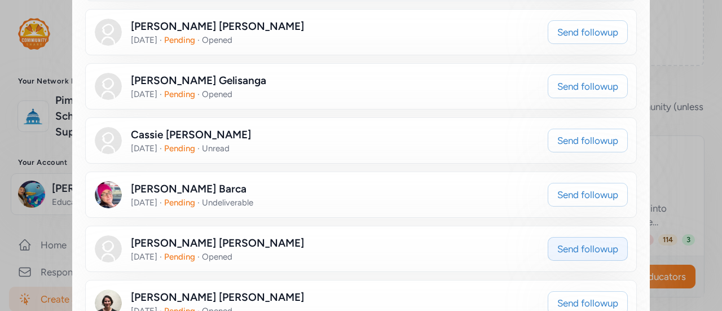
click at [583, 242] on span "Send followup" at bounding box center [587, 249] width 61 height 14
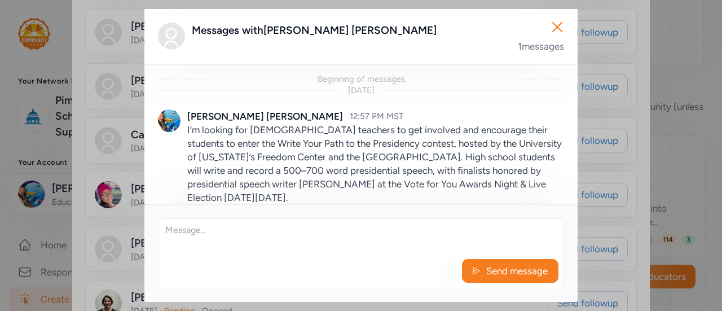
scroll to position [95, 0]
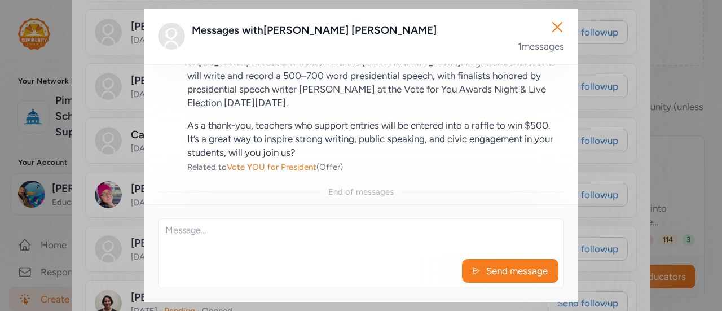
click at [278, 257] on div "Send message" at bounding box center [361, 253] width 406 height 70
click at [257, 241] on textarea at bounding box center [361, 237] width 405 height 36
paste textarea "I just wanted to follow up on this! We are looking for more high school student…"
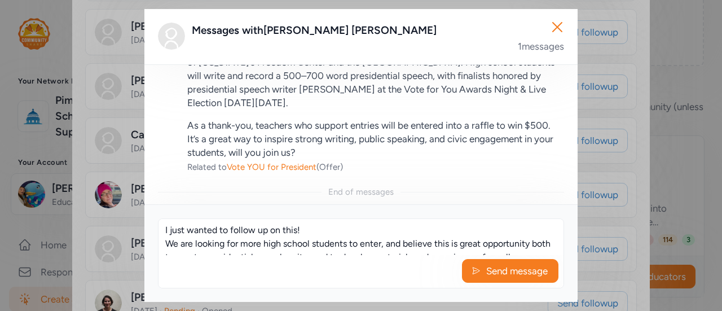
scroll to position [75, 0]
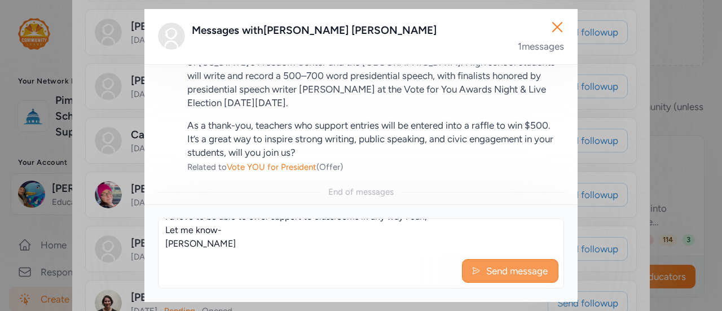
type textarea "I just wanted to follow up on this! We are looking for more high school student…"
click at [492, 270] on span "Send message" at bounding box center [517, 271] width 64 height 14
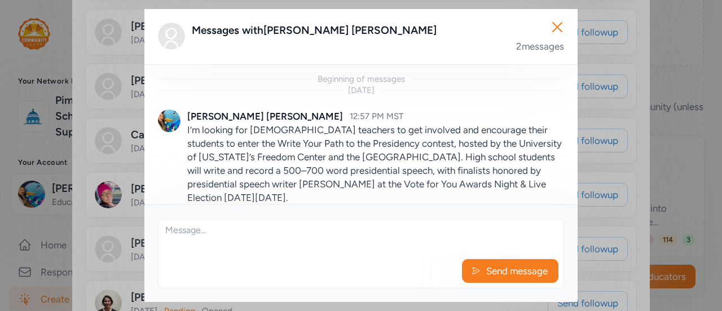
scroll to position [241, 0]
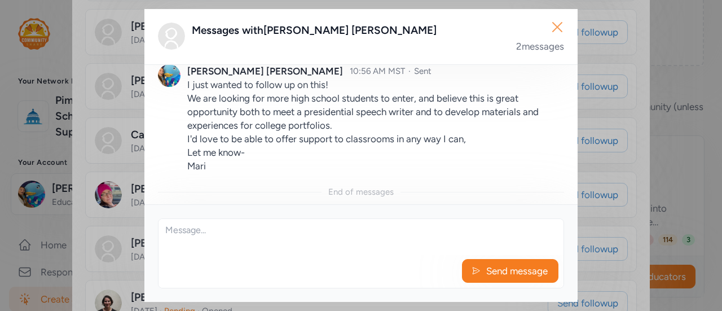
click at [554, 25] on icon "button" at bounding box center [557, 27] width 18 height 18
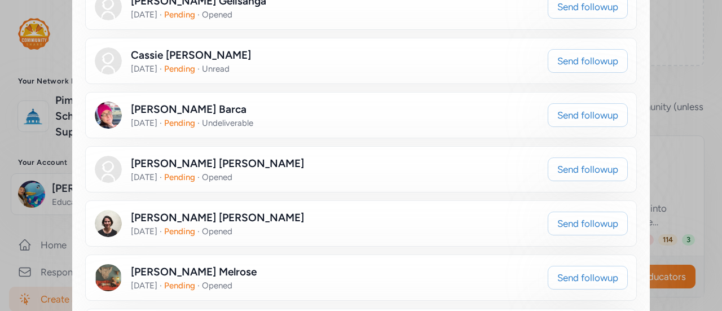
scroll to position [1938, 0]
click at [576, 216] on span "Send followup" at bounding box center [587, 223] width 61 height 14
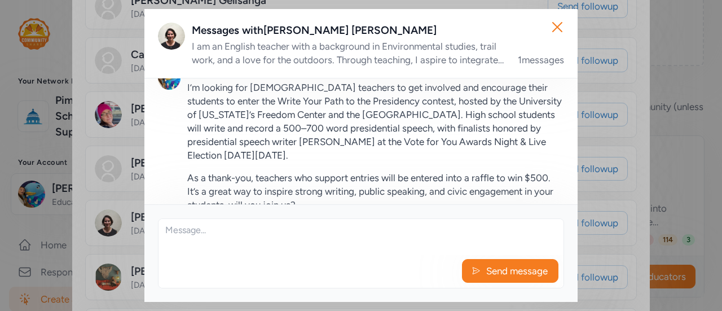
scroll to position [57, 0]
click at [246, 267] on div "Send message" at bounding box center [361, 274] width 405 height 28
click at [239, 243] on textarea at bounding box center [361, 237] width 405 height 36
paste textarea "I just wanted to follow up on this! We are looking for more high school student…"
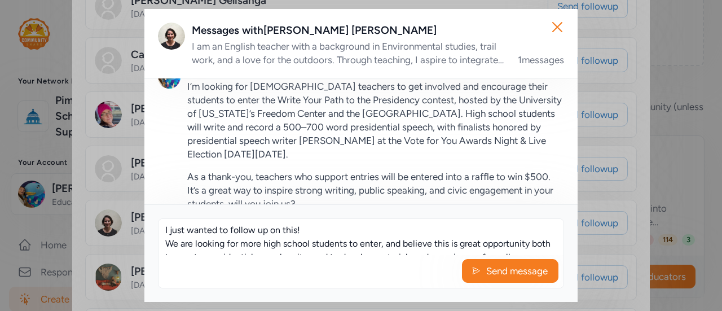
scroll to position [75, 0]
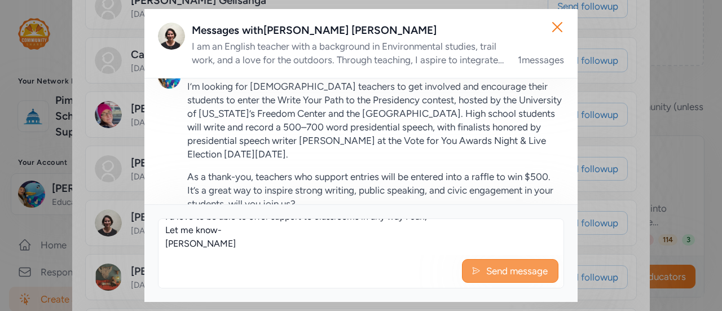
type textarea "I just wanted to follow up on this! We are looking for more high school student…"
click at [499, 274] on span "Send message" at bounding box center [517, 271] width 64 height 14
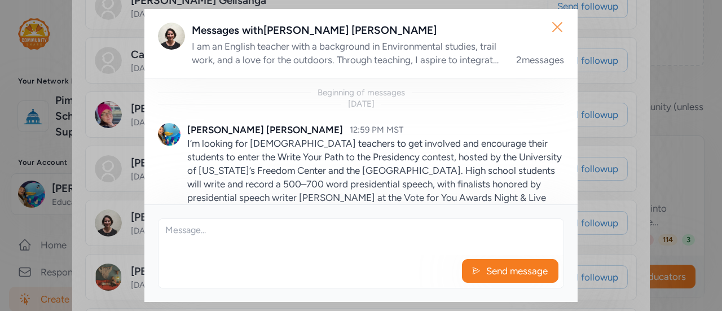
scroll to position [255, 0]
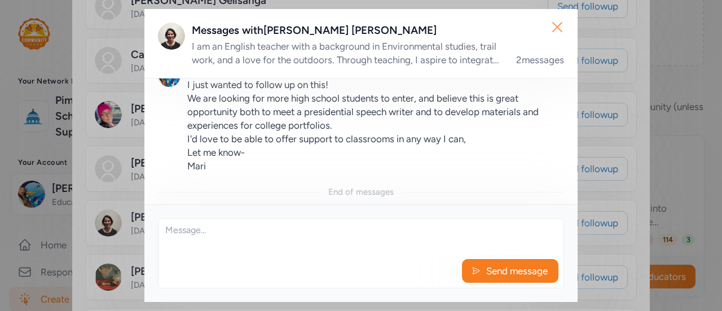
click at [556, 34] on icon "button" at bounding box center [557, 27] width 18 height 18
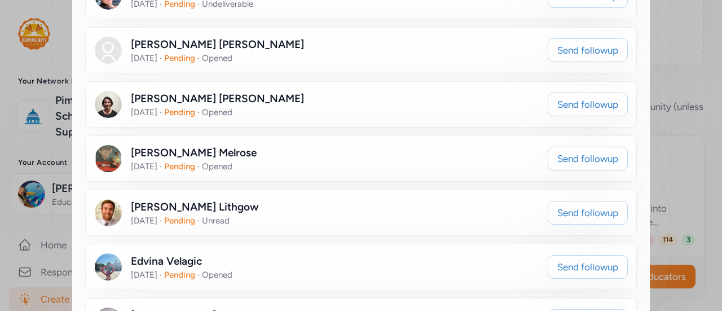
scroll to position [2057, 0]
click at [601, 254] on button "Send followup" at bounding box center [588, 266] width 80 height 24
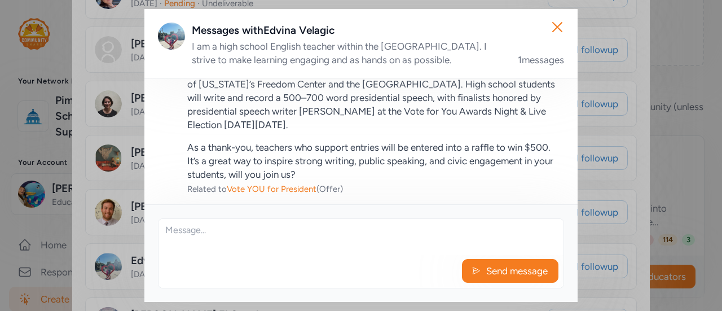
click at [327, 251] on textarea at bounding box center [361, 237] width 405 height 36
paste textarea "I just wanted to follow up on this! We are looking for more high school student…"
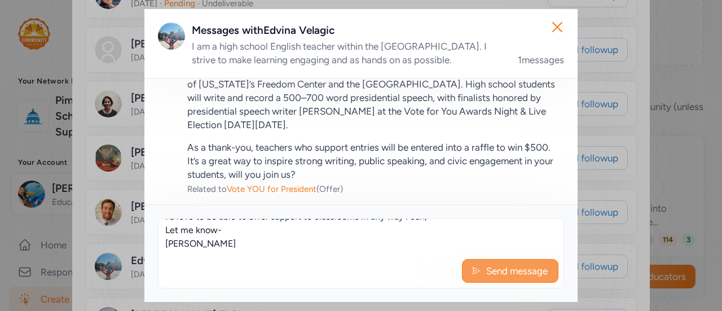
type textarea "I just wanted to follow up on this! We are looking for more high school student…"
click at [472, 271] on icon at bounding box center [476, 270] width 9 height 11
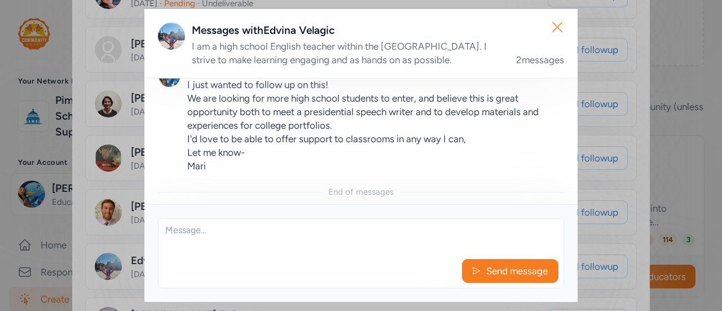
click at [564, 24] on icon "button" at bounding box center [557, 27] width 18 height 18
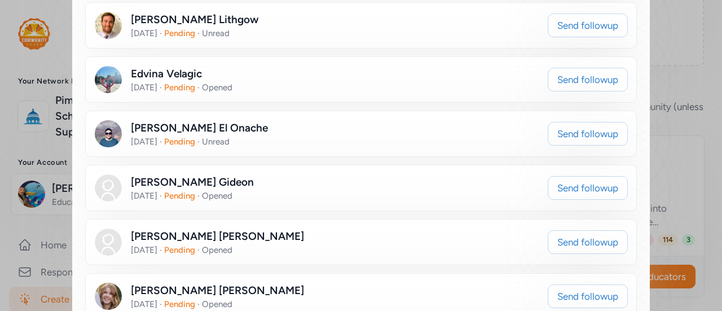
scroll to position [2245, 0]
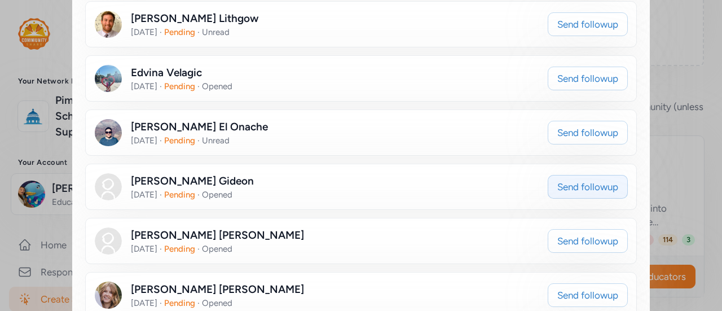
click at [556, 175] on button "Send followup" at bounding box center [588, 187] width 80 height 24
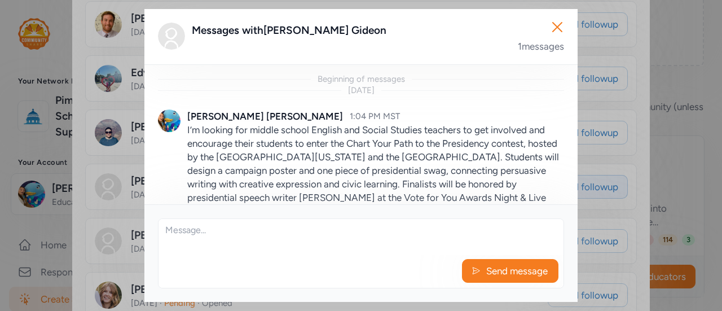
scroll to position [108, 0]
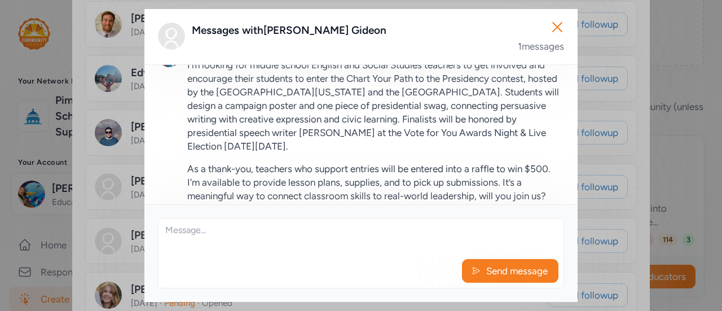
click at [325, 266] on div "Send message" at bounding box center [361, 274] width 405 height 28
click at [295, 249] on textarea at bounding box center [361, 237] width 405 height 36
paste textarea "I just wanted to follow up on this! We are looking for more high school student…"
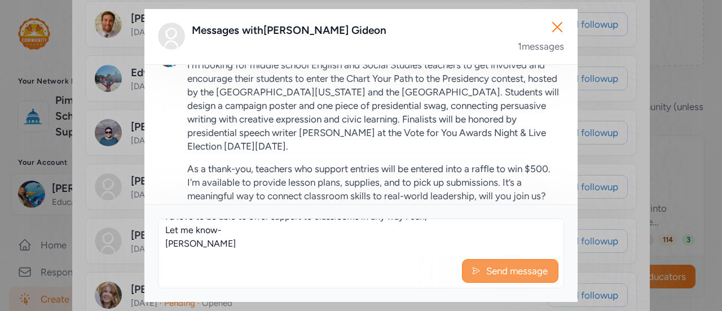
type textarea "I just wanted to follow up on this! We are looking for more high school student…"
click at [530, 265] on span "Send message" at bounding box center [517, 271] width 64 height 14
